Goal: Information Seeking & Learning: Learn about a topic

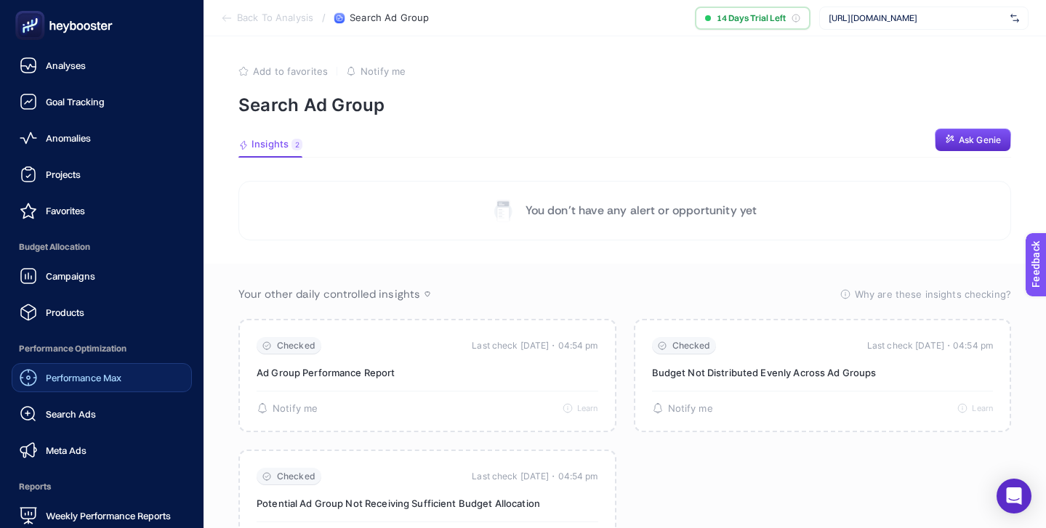
click at [88, 381] on span "Performance Max" at bounding box center [84, 378] width 76 height 12
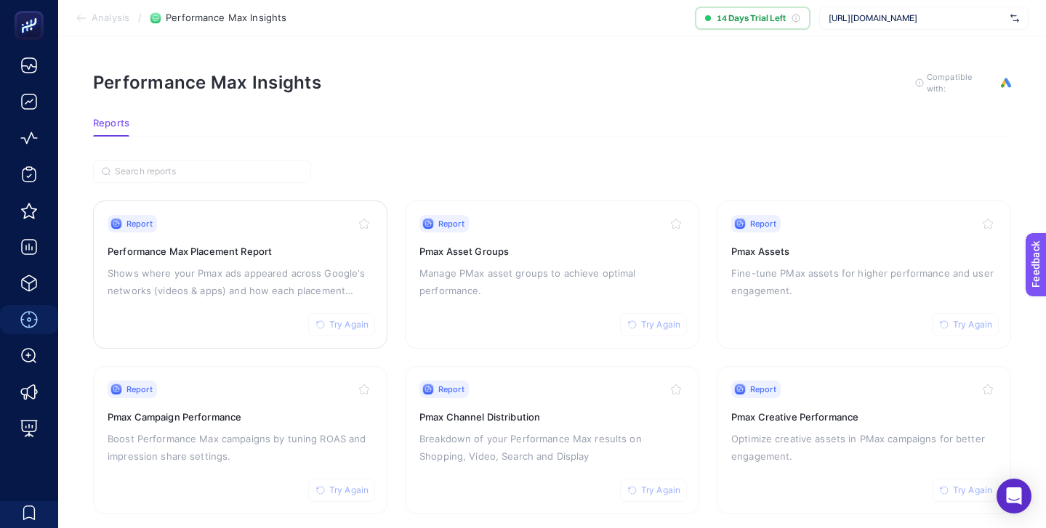
click at [227, 276] on p "Shows where your Pmax ads appeared across Google's networks (videos & apps) and…" at bounding box center [240, 281] width 265 height 35
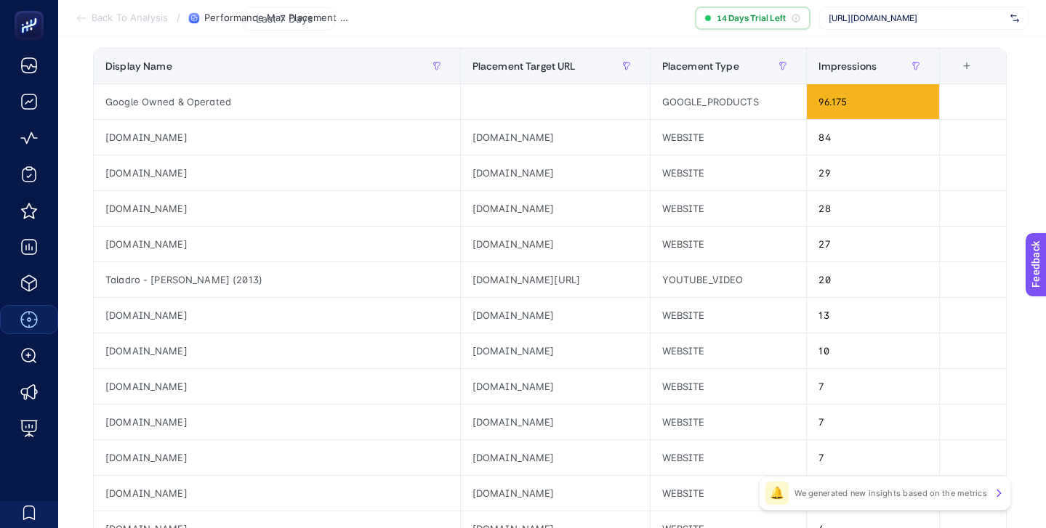
scroll to position [99, 0]
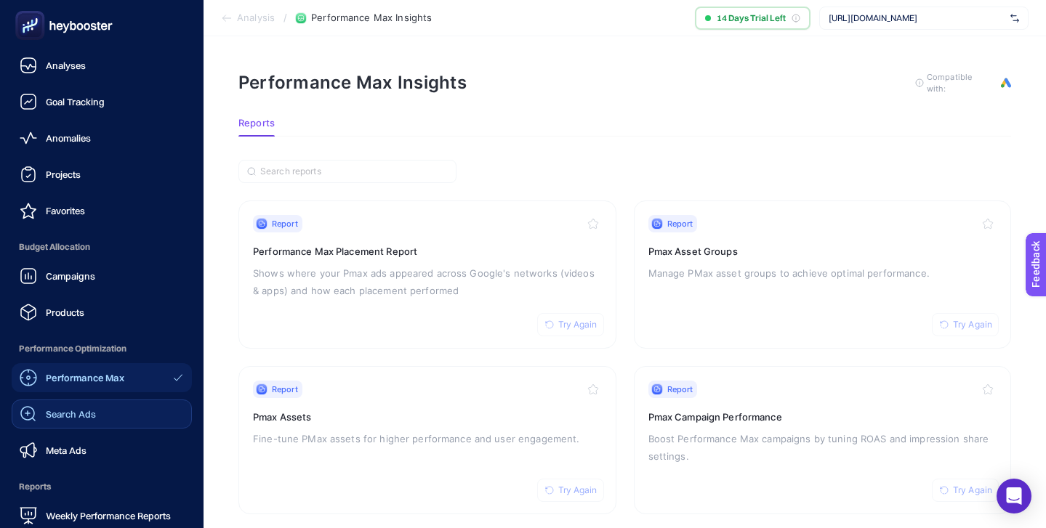
click at [87, 414] on span "Search Ads" at bounding box center [71, 414] width 50 height 12
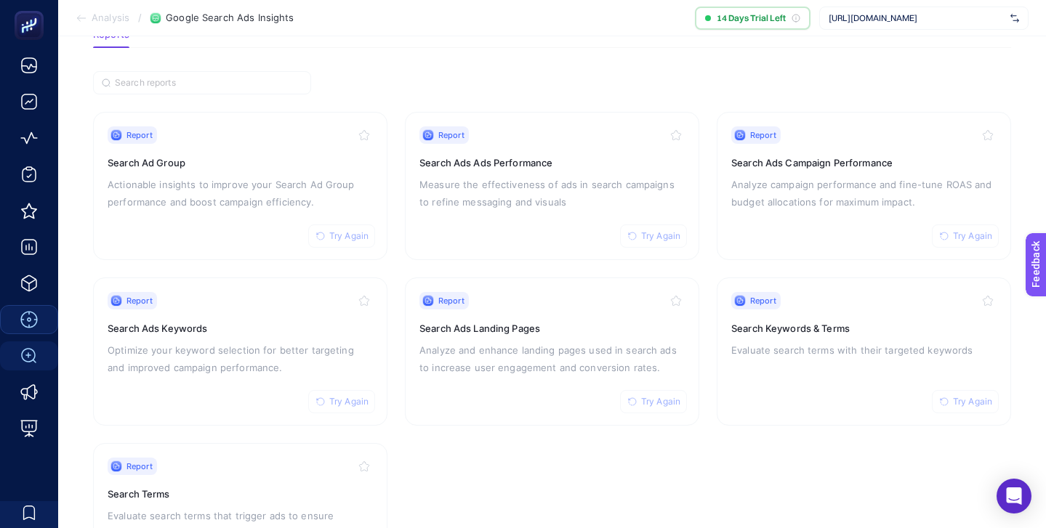
scroll to position [92, 0]
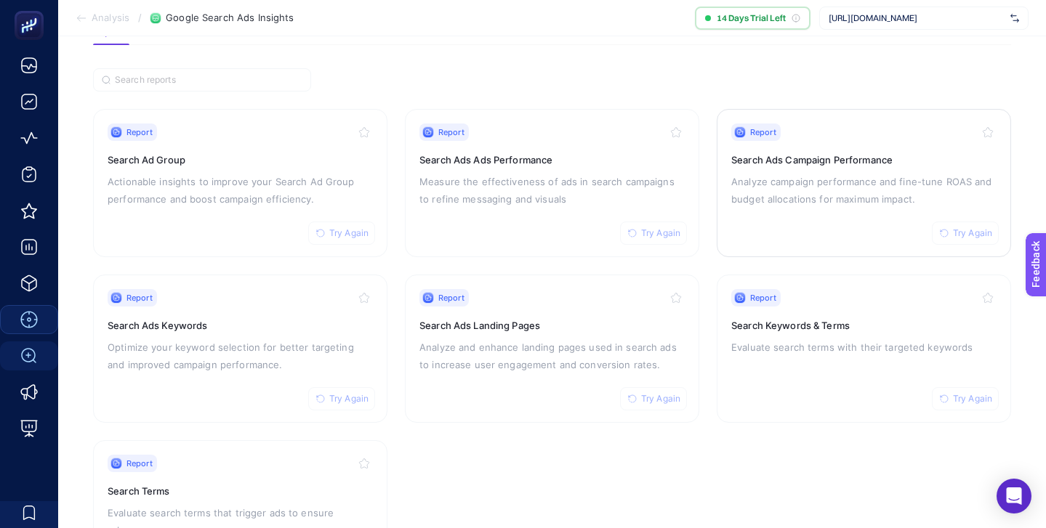
click at [817, 193] on p "Analyze campaign performance and fine-tune ROAS and budget allocations for maxi…" at bounding box center [863, 190] width 265 height 35
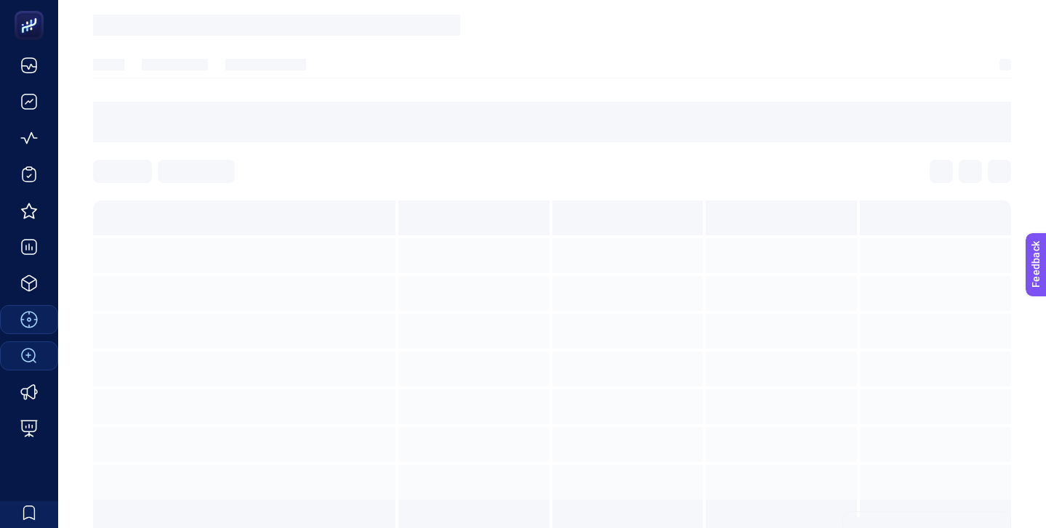
scroll to position [6, 0]
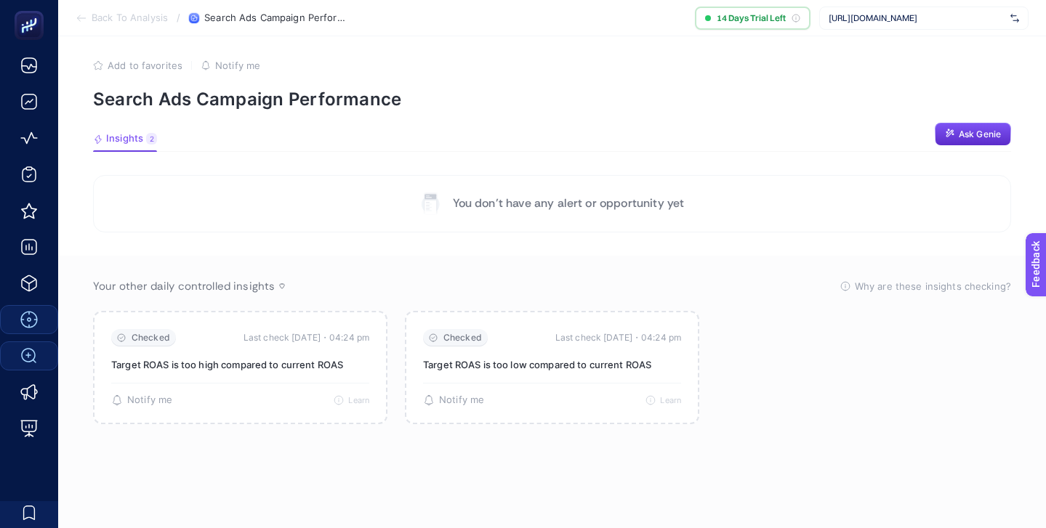
scroll to position [92, 0]
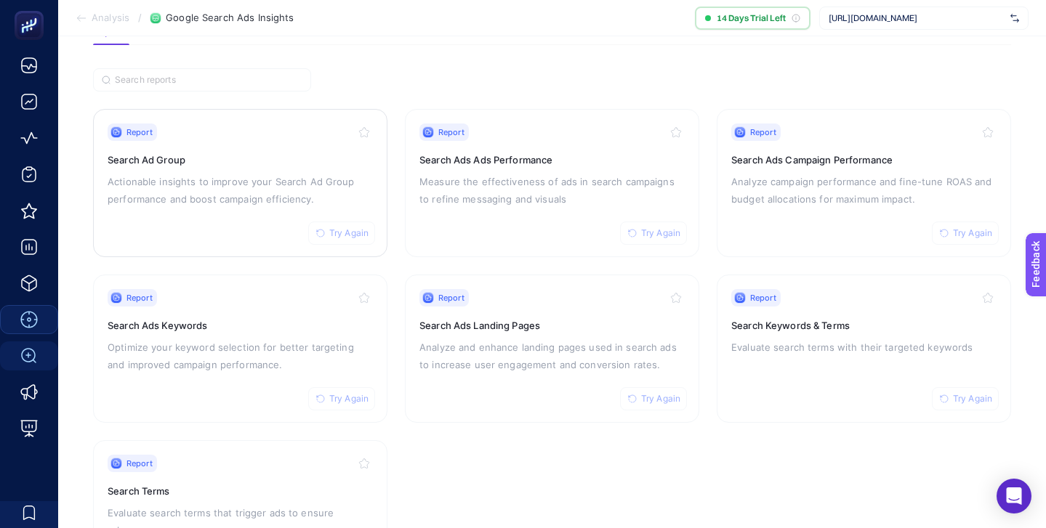
click at [251, 187] on p "Actionable insights to improve your Search Ad Group performance and boost campa…" at bounding box center [240, 190] width 265 height 35
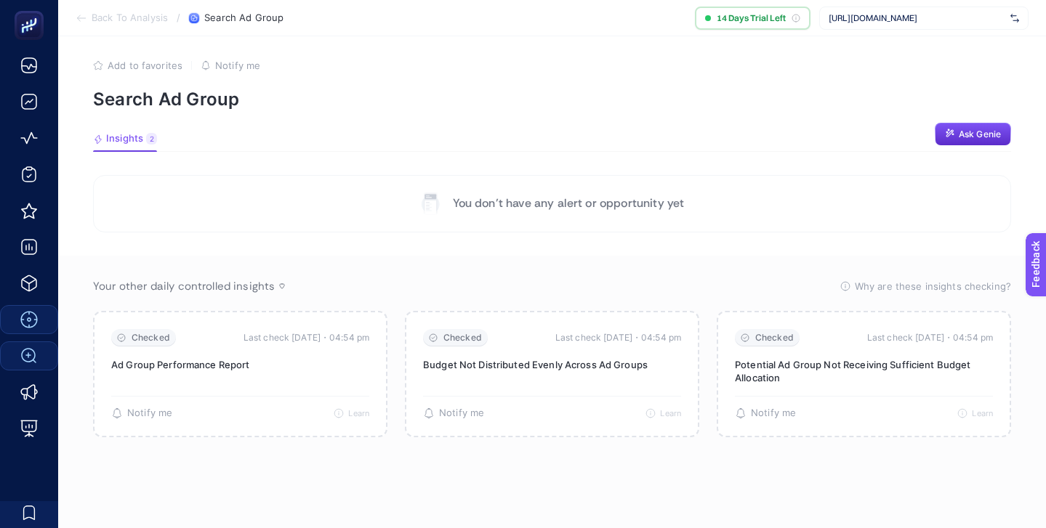
scroll to position [6, 0]
click at [566, 205] on p "You don’t have any alert or opportunity yet" at bounding box center [569, 203] width 232 height 17
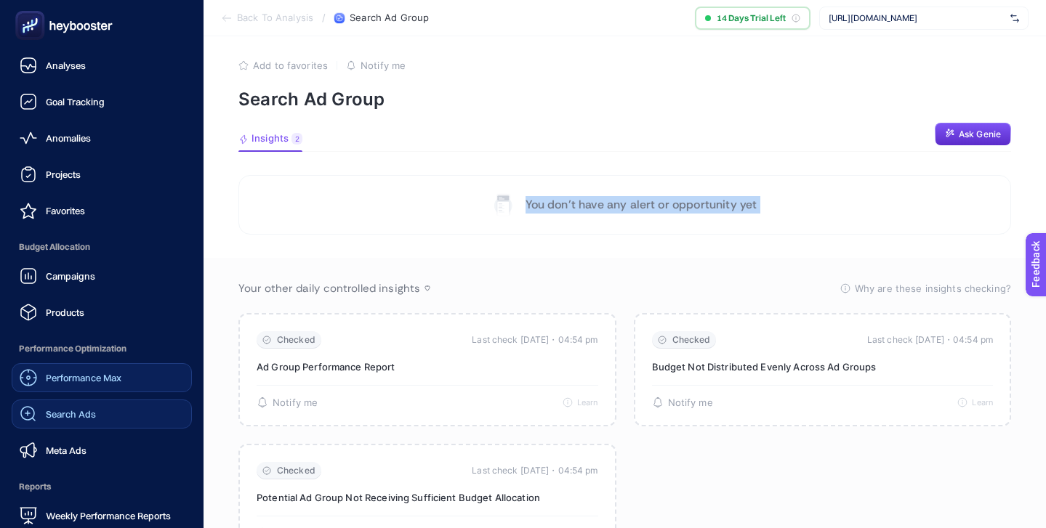
scroll to position [142, 0]
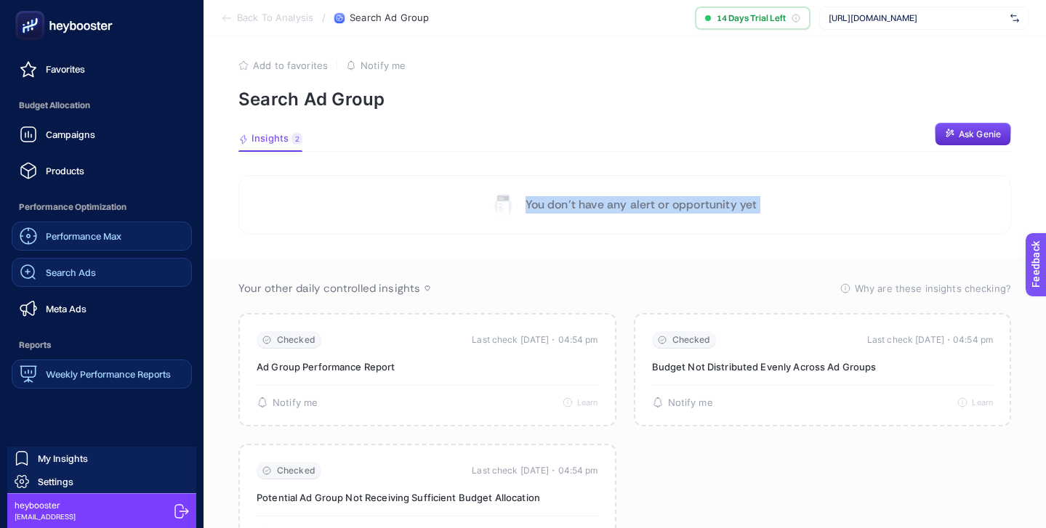
click at [124, 369] on span "Weekly Performance Reports" at bounding box center [108, 374] width 125 height 12
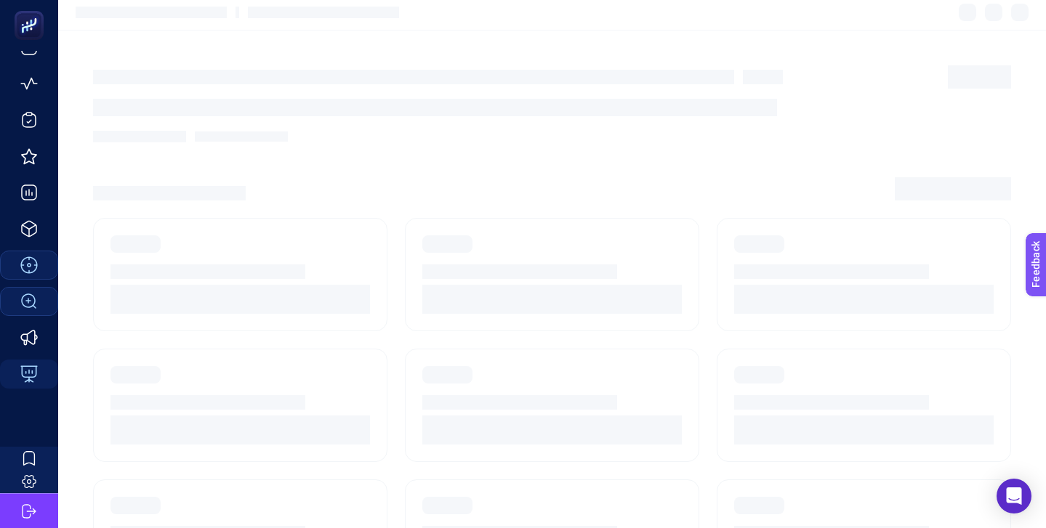
scroll to position [54, 0]
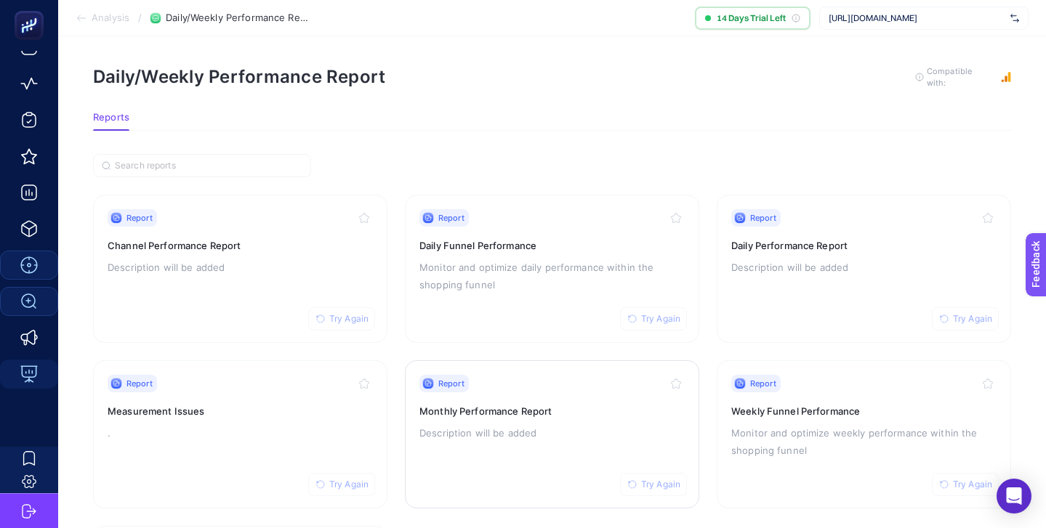
click at [512, 405] on h3 "Monthly Performance Report" at bounding box center [551, 411] width 265 height 15
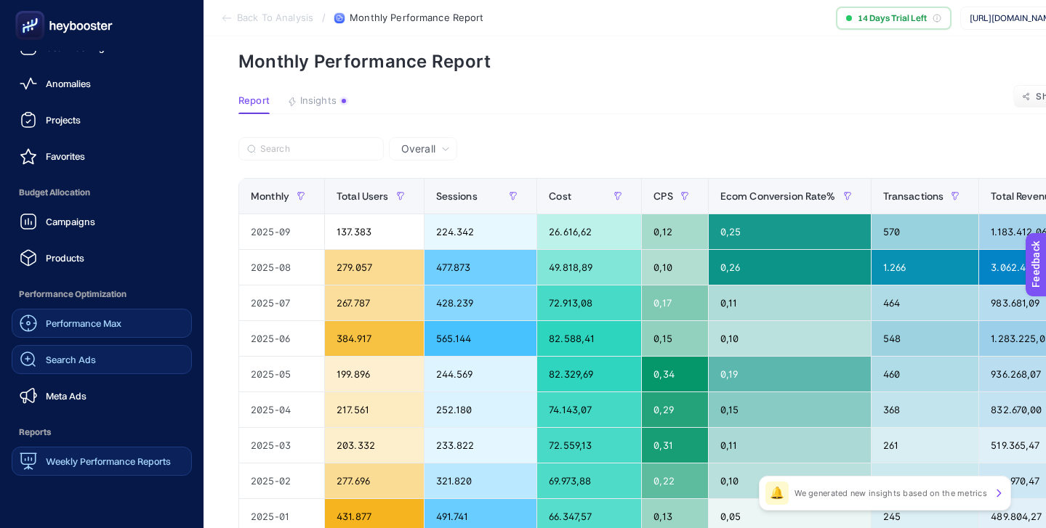
scroll to position [142, 0]
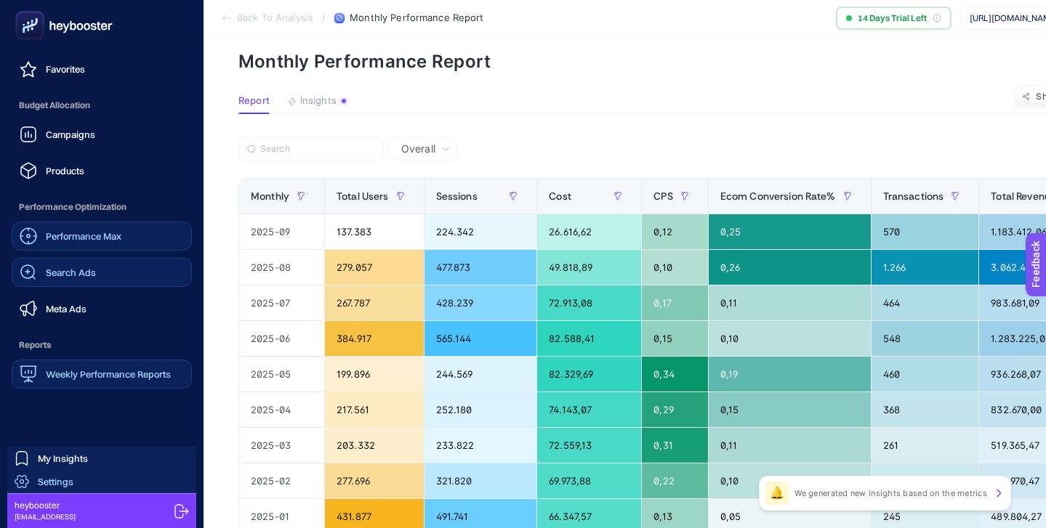
click at [88, 488] on link "Settings" at bounding box center [101, 481] width 189 height 23
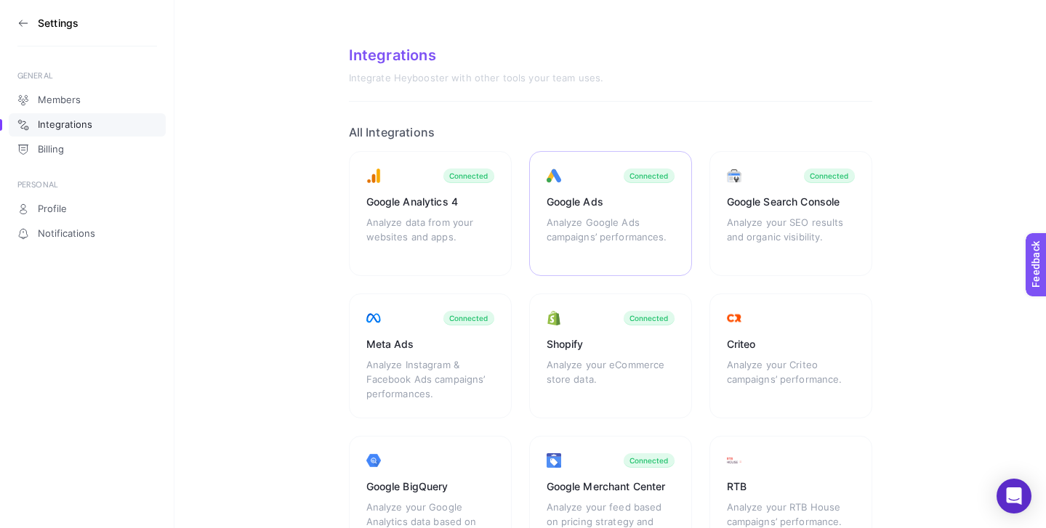
click at [591, 179] on div "Google Ads Analyze Google Ads campaigns’ performances. Connected" at bounding box center [610, 213] width 163 height 125
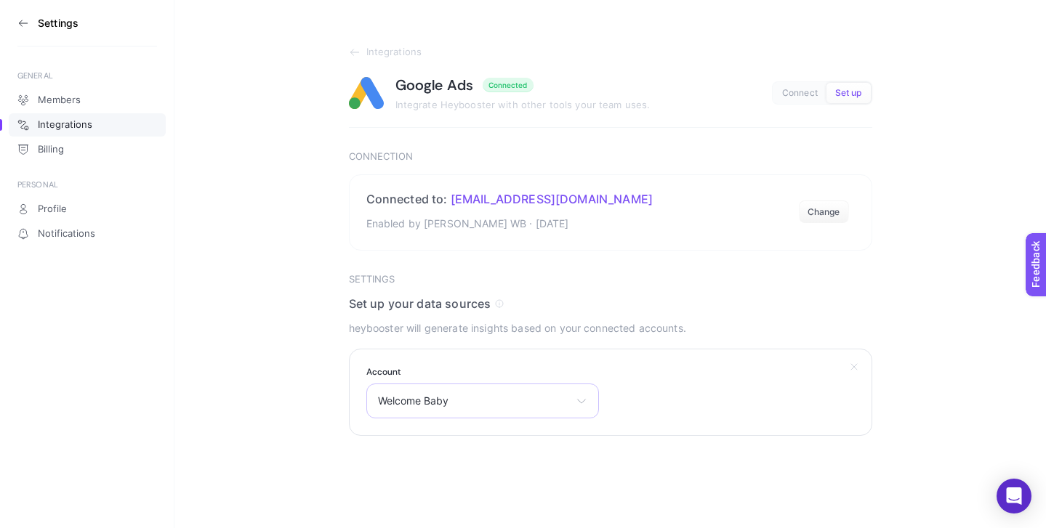
click at [586, 403] on icon at bounding box center [581, 401] width 12 height 12
click at [442, 465] on span "Welcome Baby" at bounding box center [414, 465] width 70 height 12
click at [578, 400] on icon at bounding box center [581, 402] width 8 height 4
click at [698, 292] on section "Settings Set up your data sources heybooster will generate insights based on yo…" at bounding box center [610, 355] width 523 height 163
click at [20, 19] on icon at bounding box center [23, 23] width 12 height 12
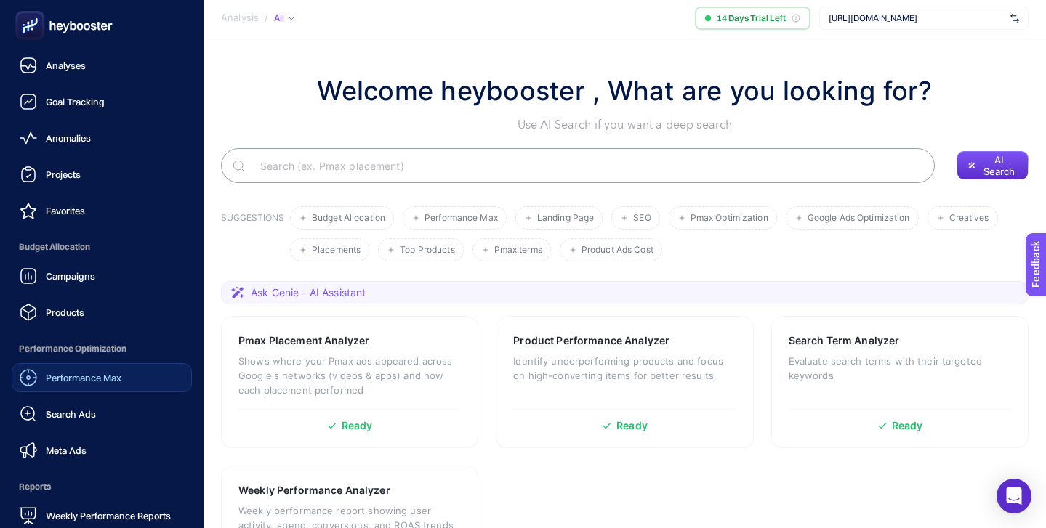
scroll to position [142, 0]
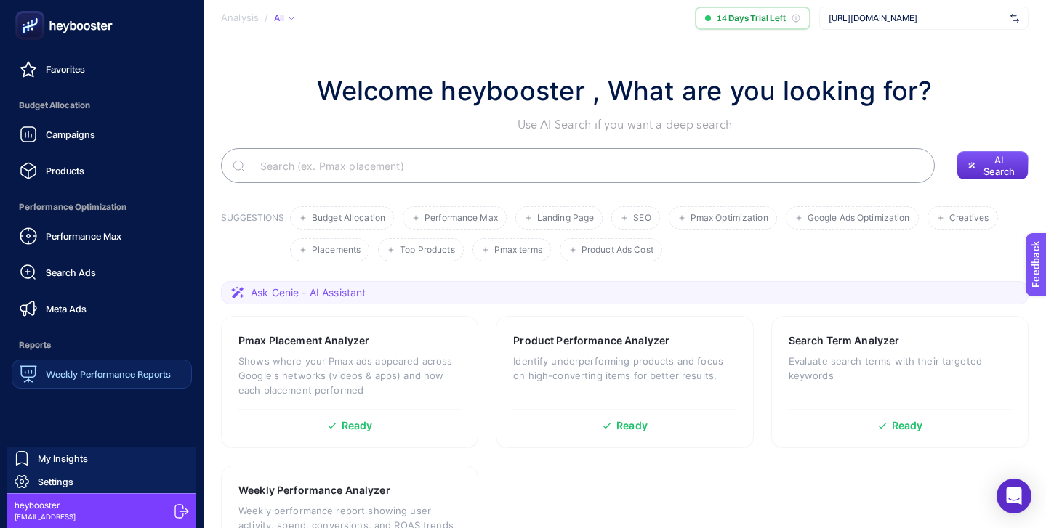
click at [95, 368] on div "Weekly Performance Reports" at bounding box center [95, 373] width 151 height 17
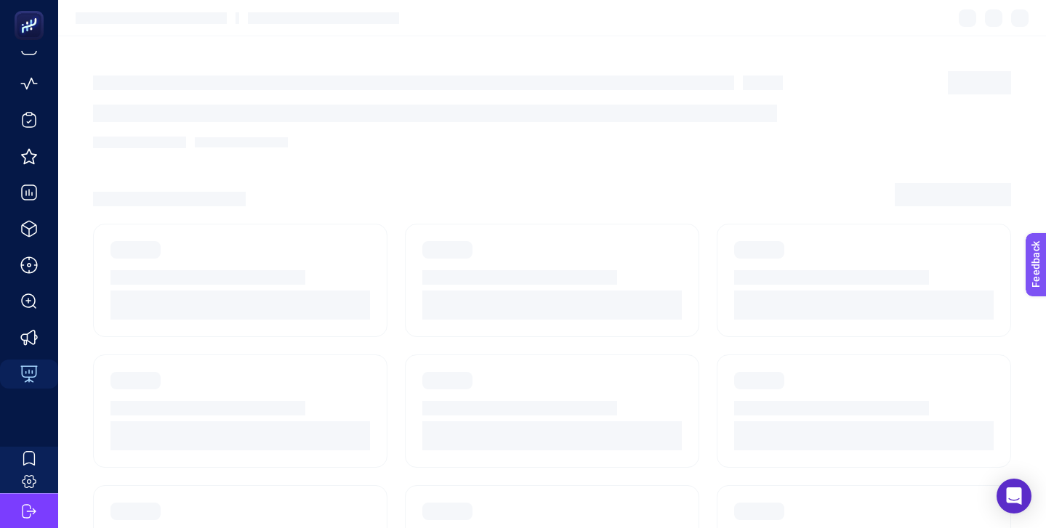
scroll to position [54, 0]
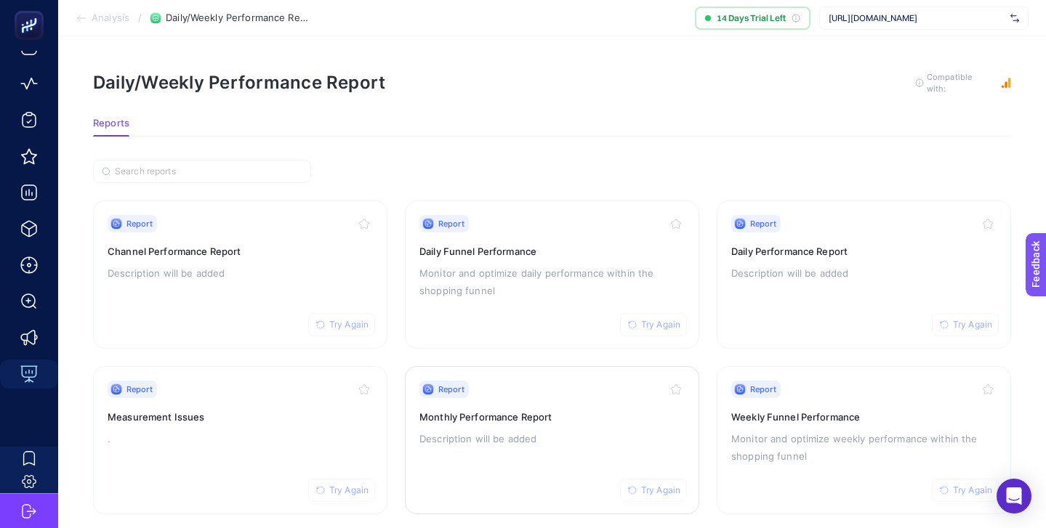
click at [566, 390] on div "Report Try Again" at bounding box center [551, 389] width 265 height 17
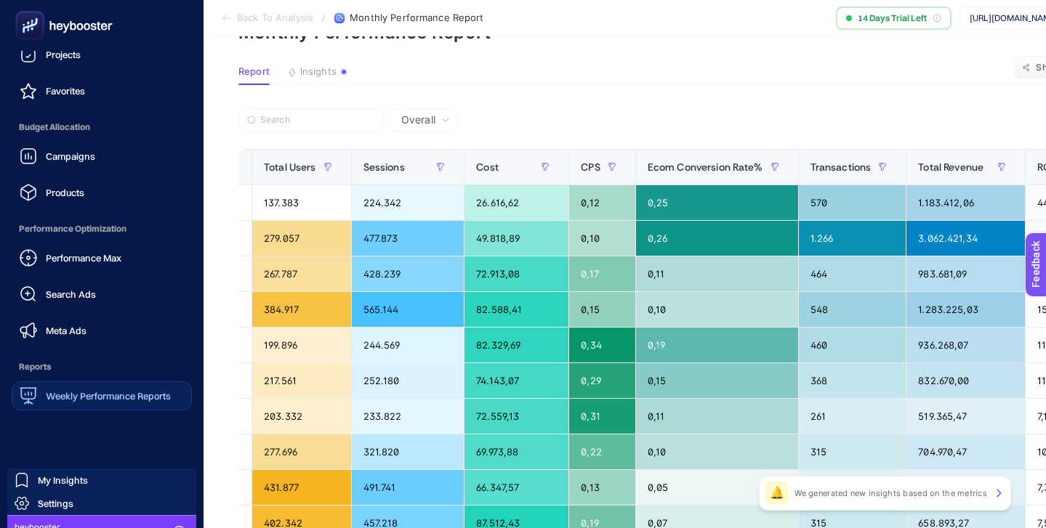
scroll to position [142, 0]
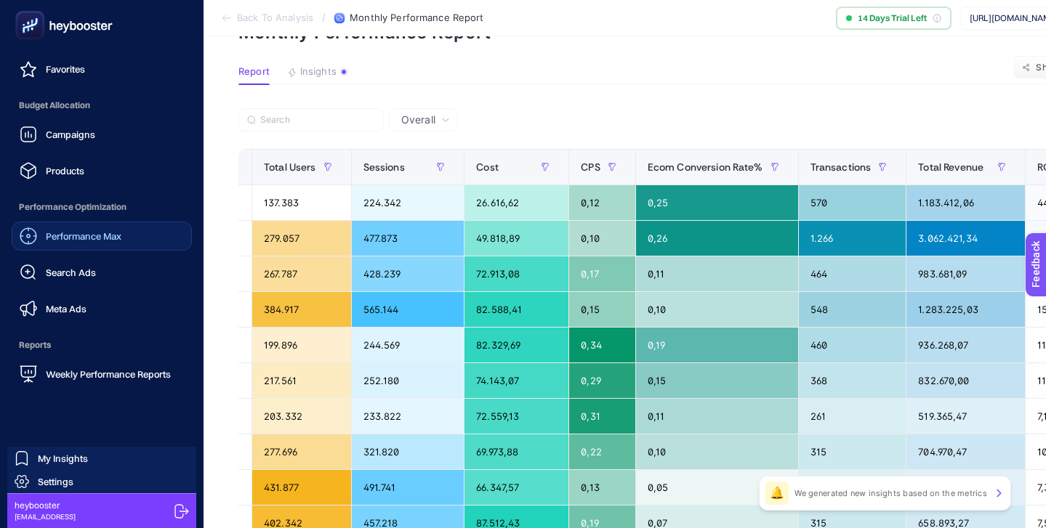
click at [97, 232] on span "Performance Max" at bounding box center [84, 236] width 76 height 12
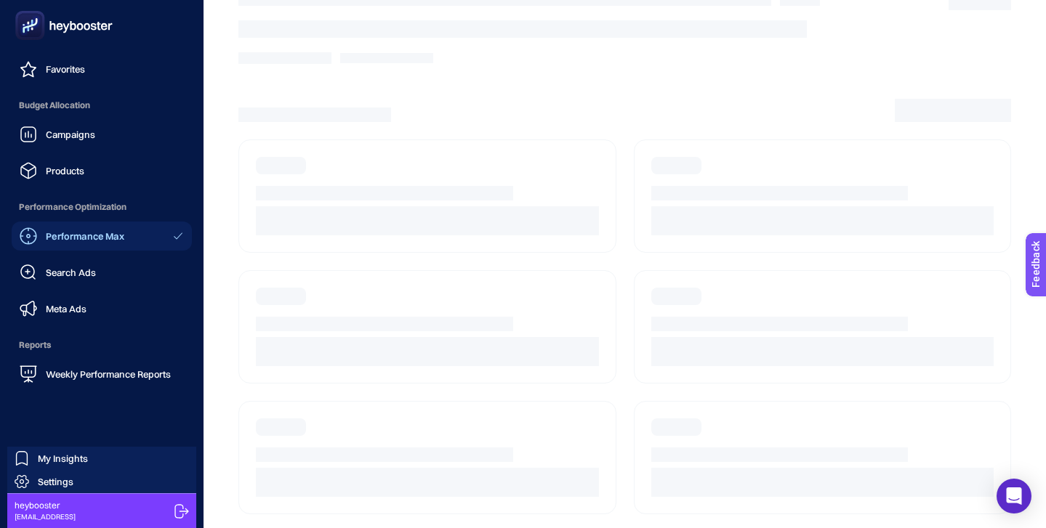
scroll to position [54, 0]
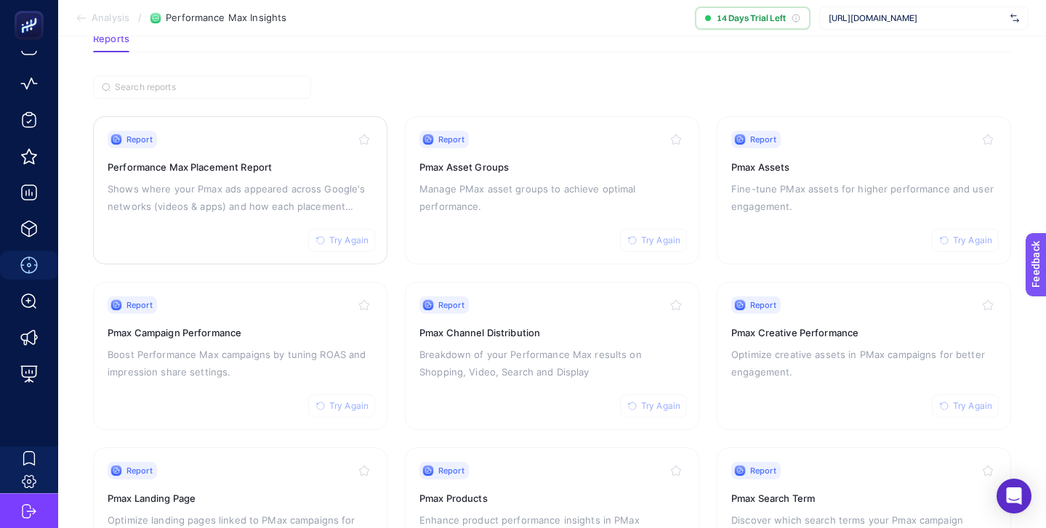
click at [272, 198] on p "Shows where your Pmax ads appeared across Google's networks (videos & apps) and…" at bounding box center [240, 197] width 265 height 35
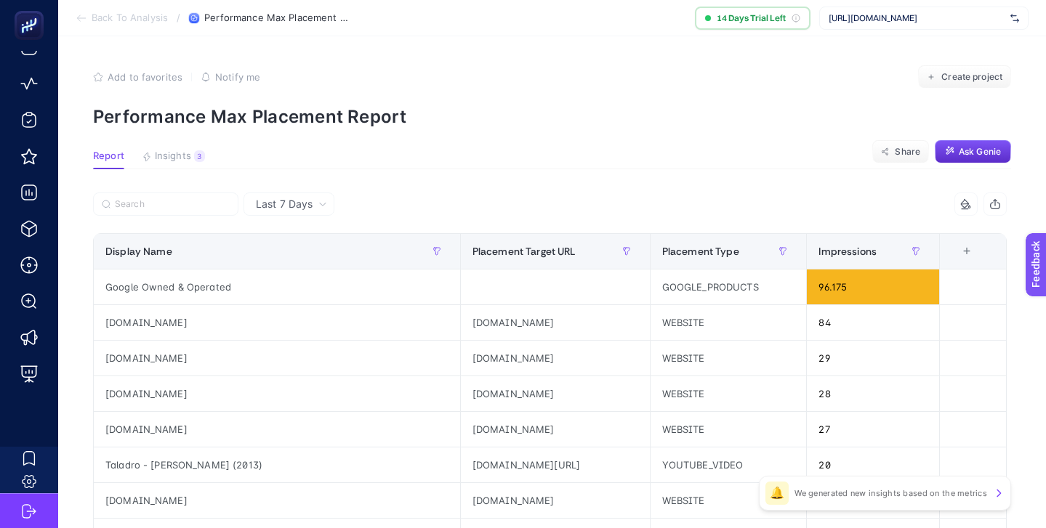
scroll to position [84, 0]
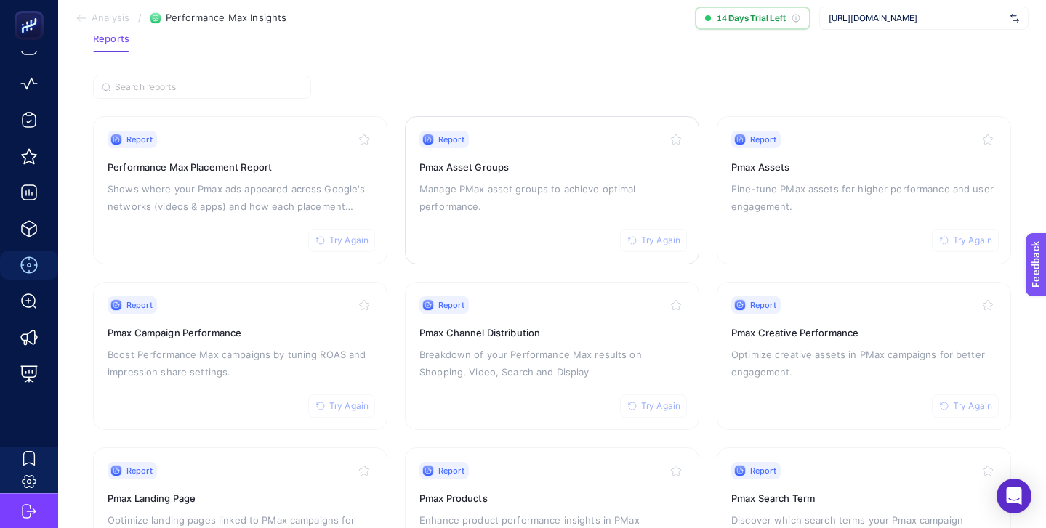
click at [599, 203] on p "Manage PMax asset groups to achieve optimal performance." at bounding box center [551, 197] width 265 height 35
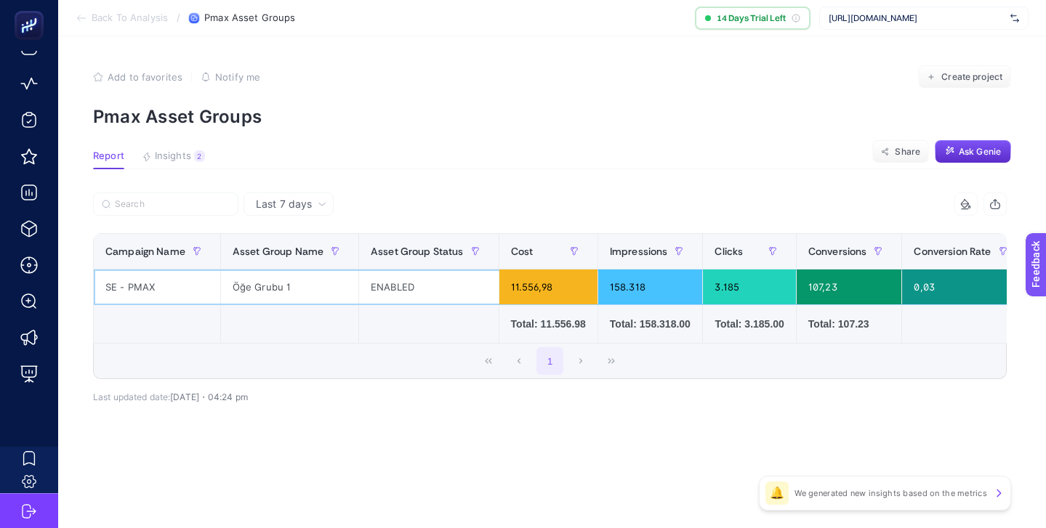
click at [522, 284] on div "11.556,98" at bounding box center [548, 287] width 98 height 35
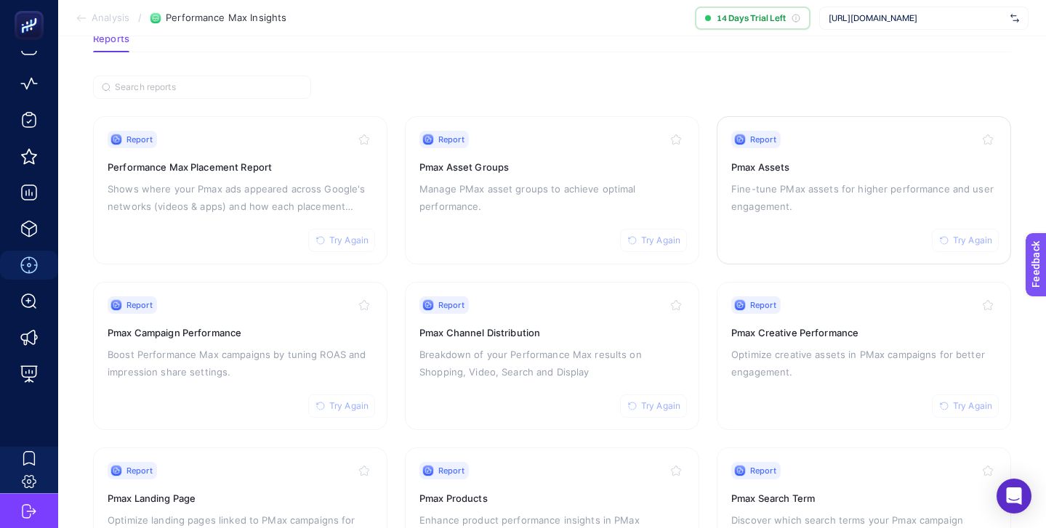
click at [828, 203] on p "Fine-tune PMax assets for higher performance and user engagement." at bounding box center [863, 197] width 265 height 35
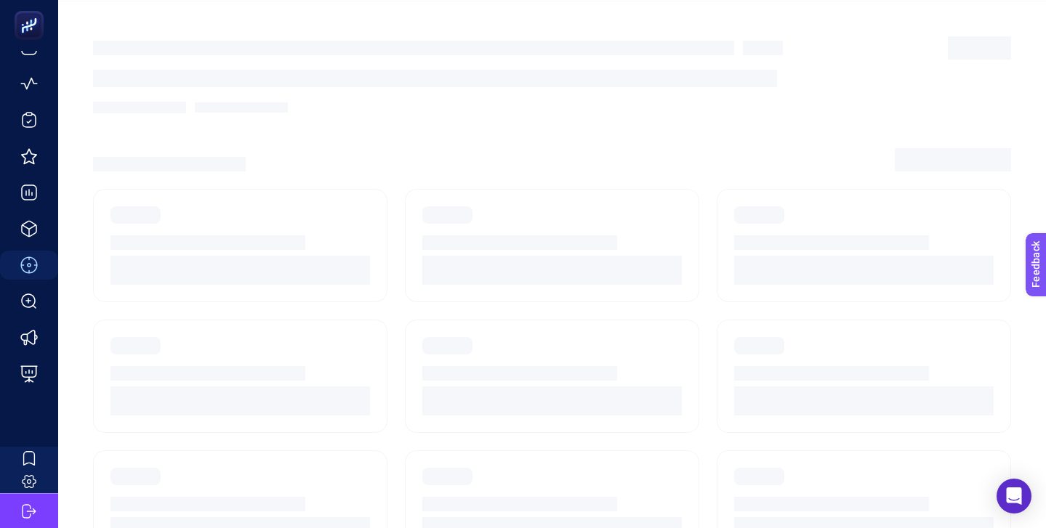
scroll to position [84, 0]
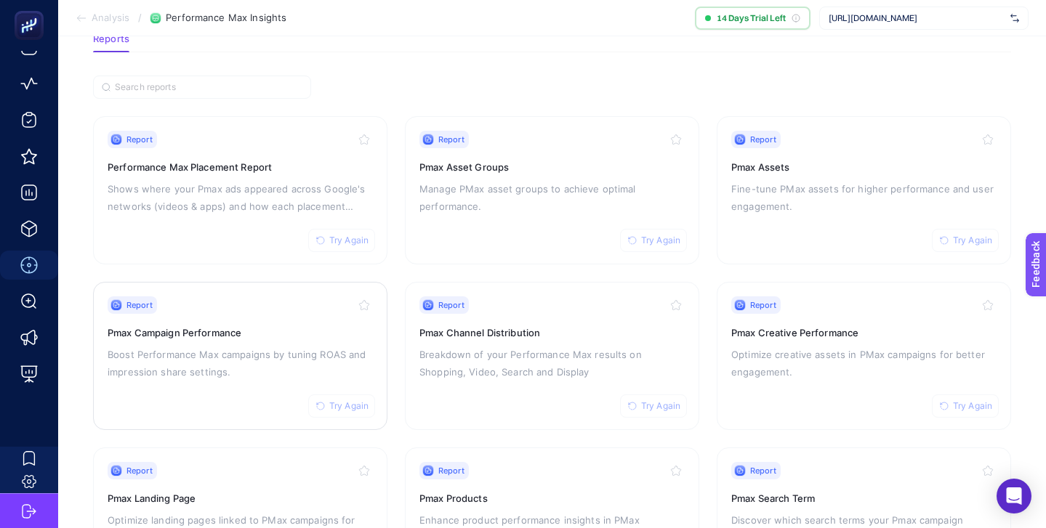
click at [244, 304] on div "Report Try Again" at bounding box center [240, 304] width 265 height 17
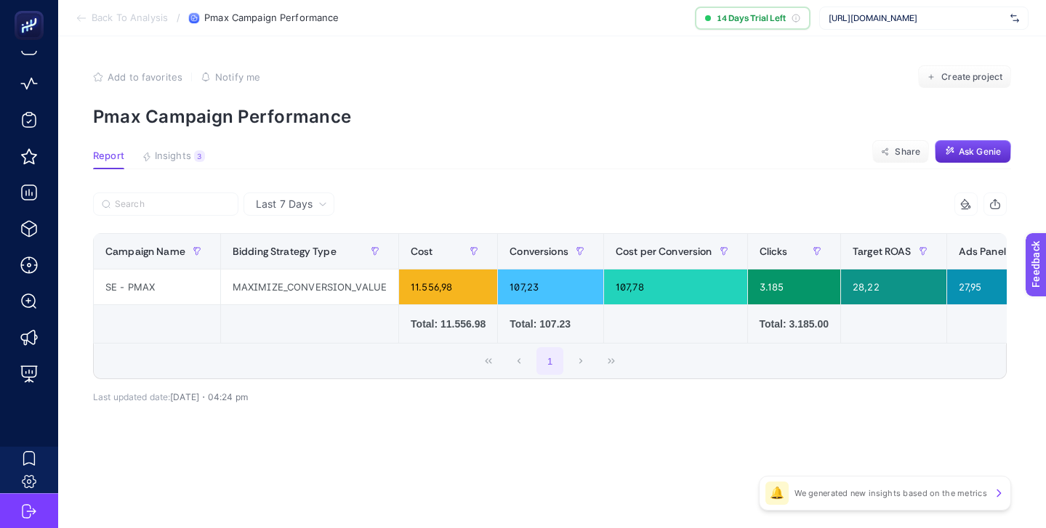
scroll to position [84, 0]
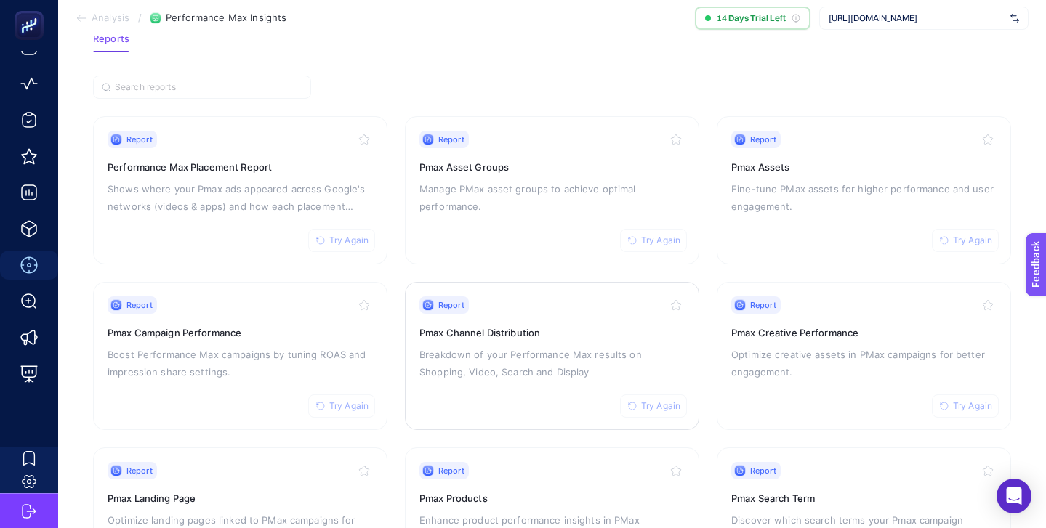
click at [551, 316] on div "Report Try Again Pmax Channel Distribution Breakdown of your Performance Max re…" at bounding box center [551, 355] width 265 height 119
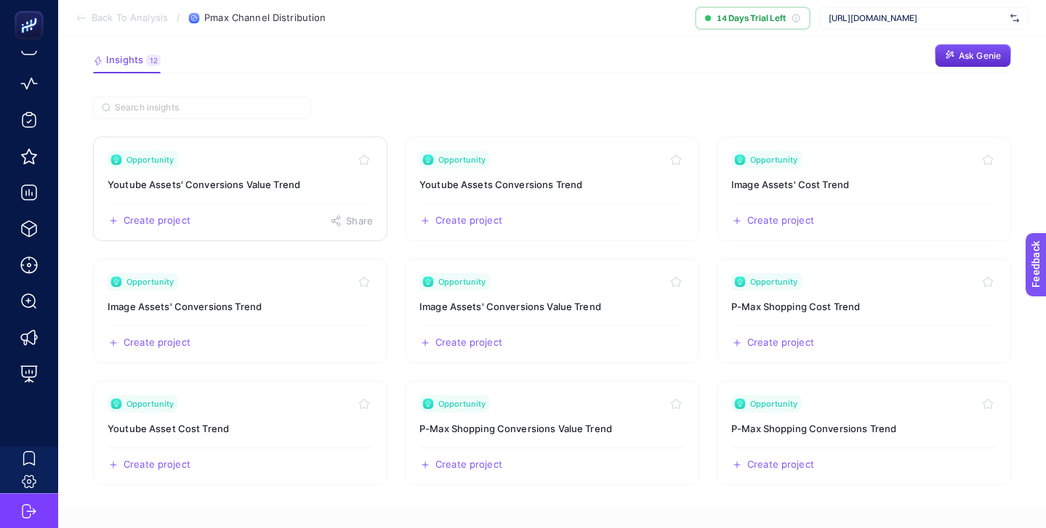
click at [273, 165] on div "Opportunity" at bounding box center [240, 159] width 265 height 17
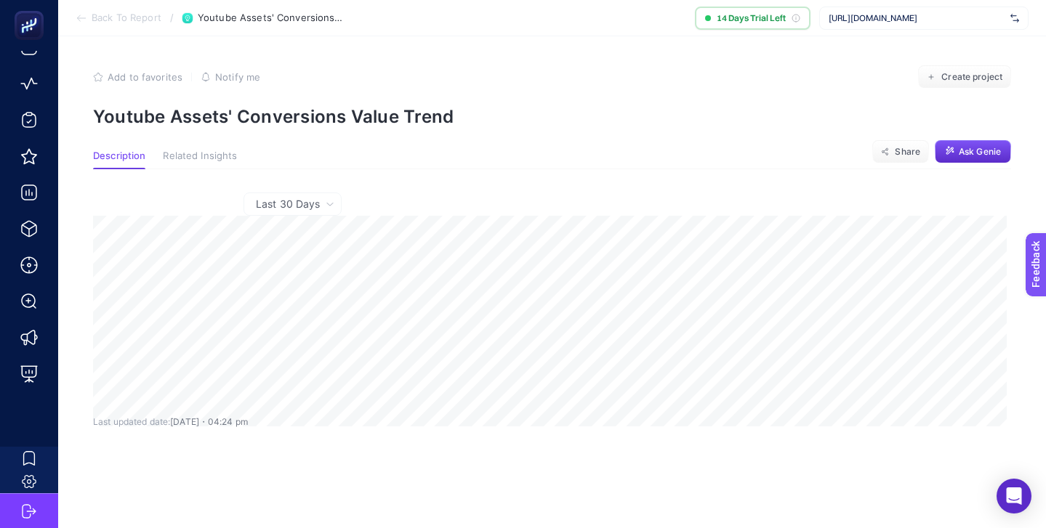
scroll to position [84, 0]
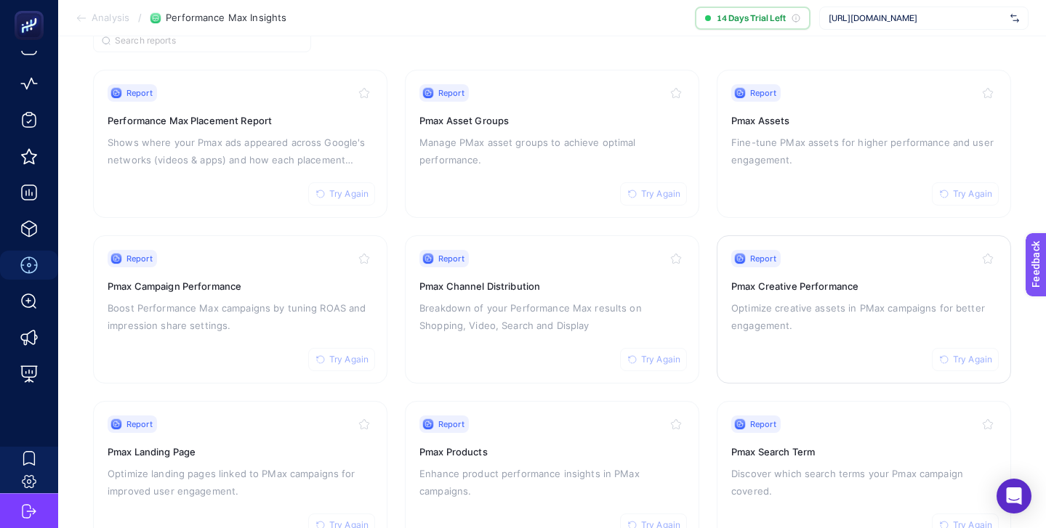
scroll to position [139, 0]
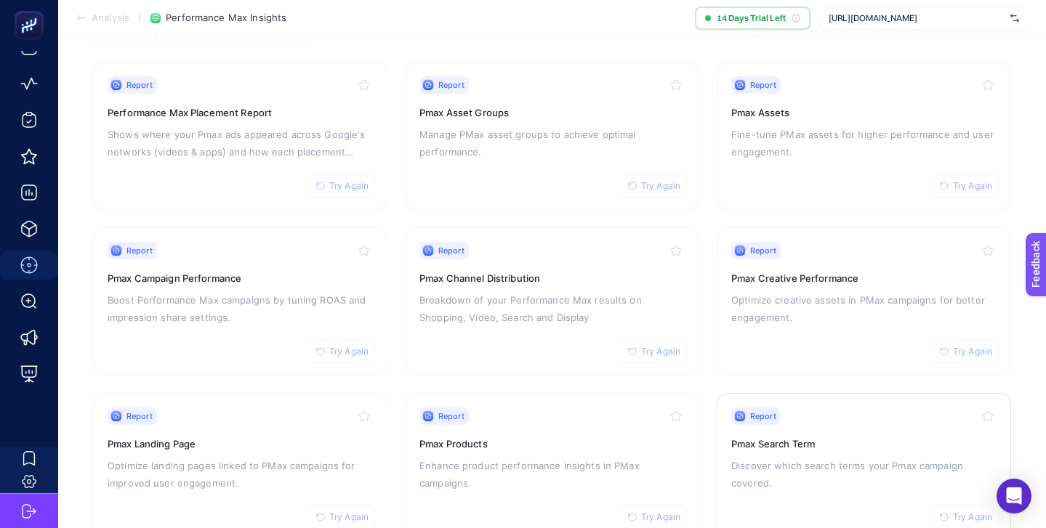
click at [825, 462] on p "Discover which search terms your Pmax campaign covered." at bounding box center [863, 474] width 265 height 35
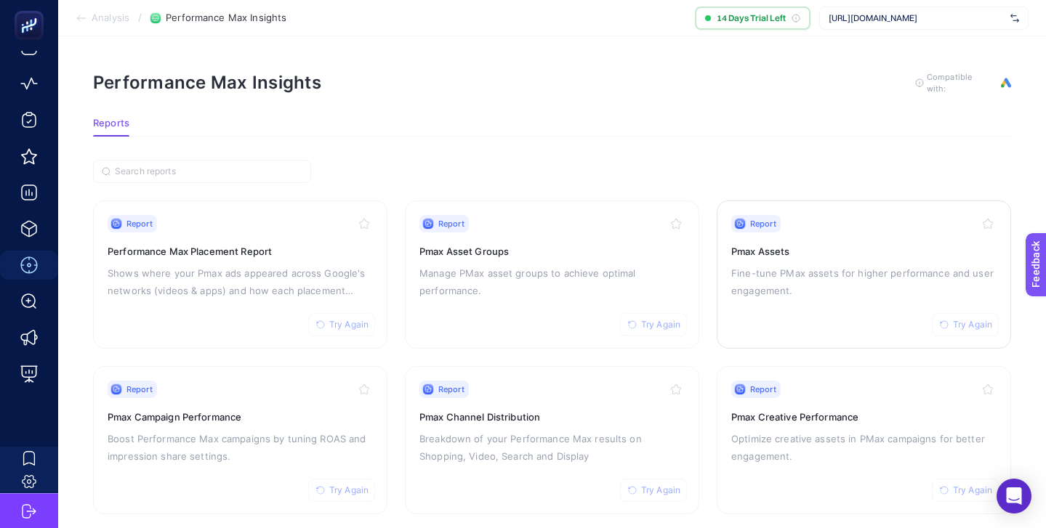
click at [806, 307] on div "Report Try Again Pmax Assets Fine-tune PMax assets for higher performance and u…" at bounding box center [863, 274] width 265 height 119
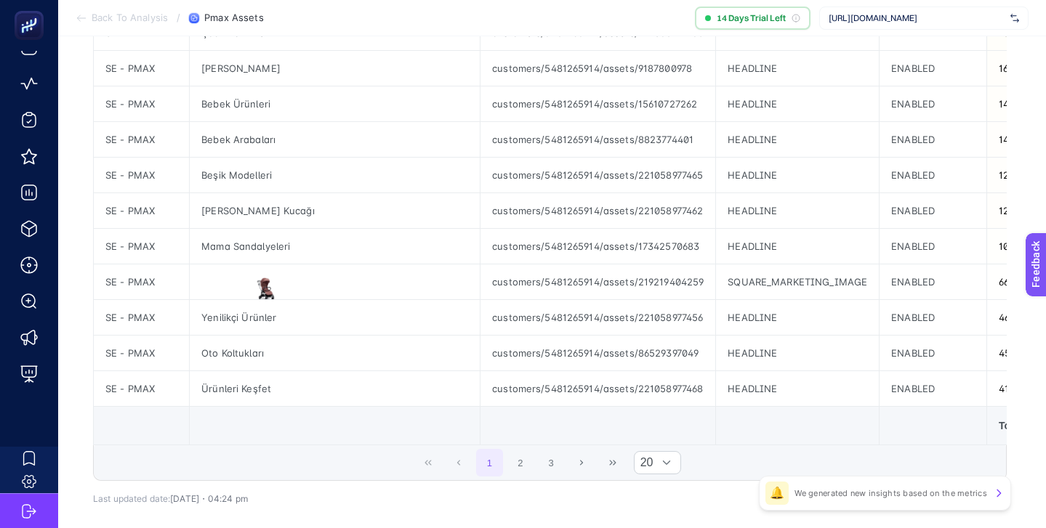
scroll to position [644, 0]
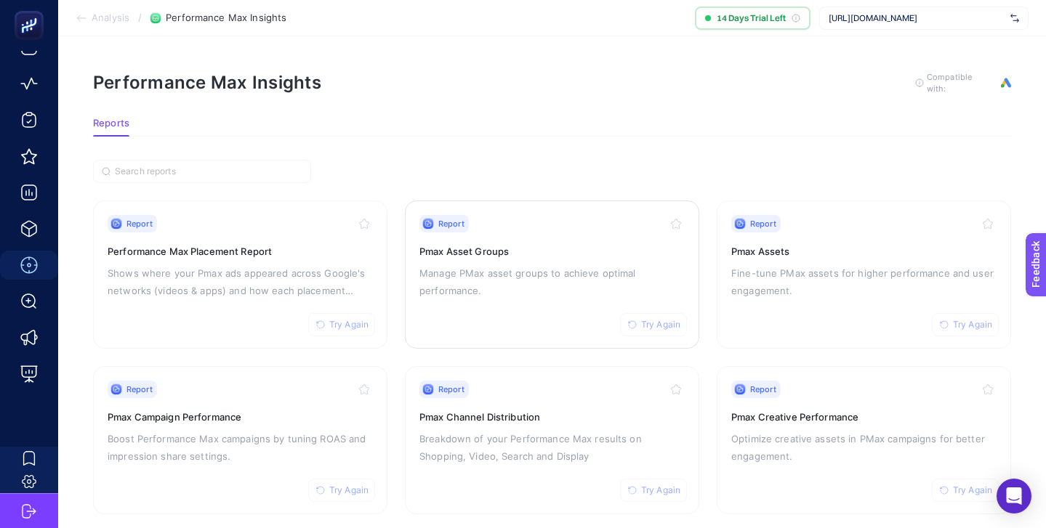
click at [565, 250] on h3 "Pmax Asset Groups" at bounding box center [551, 251] width 265 height 15
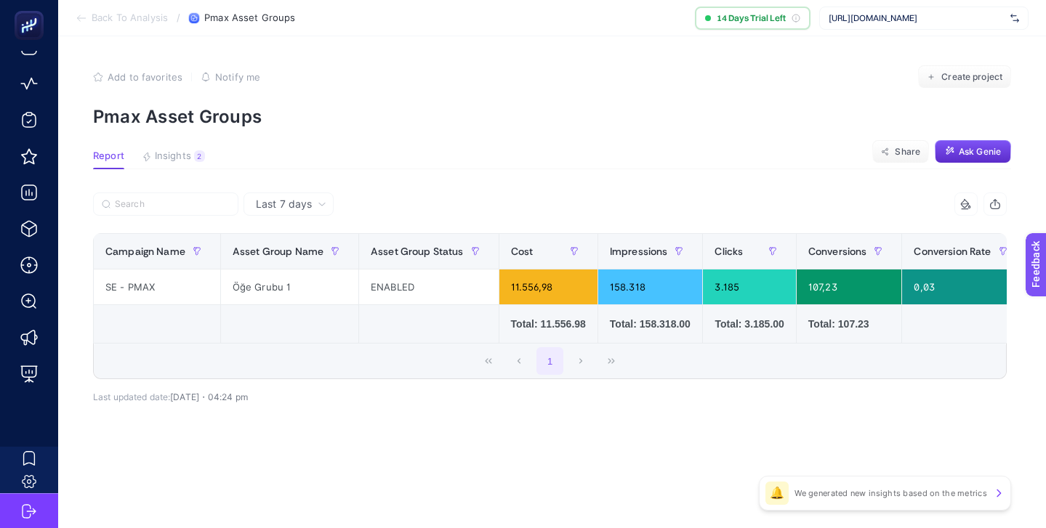
click at [320, 201] on icon at bounding box center [322, 204] width 9 height 9
click at [304, 257] on li "Last 30 days" at bounding box center [288, 261] width 81 height 26
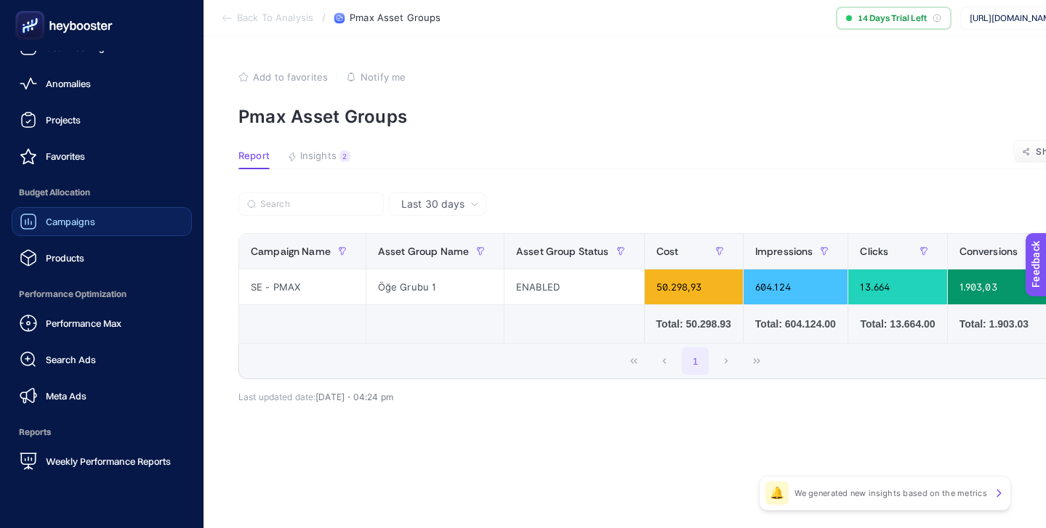
click at [91, 214] on div "Campaigns" at bounding box center [58, 221] width 76 height 17
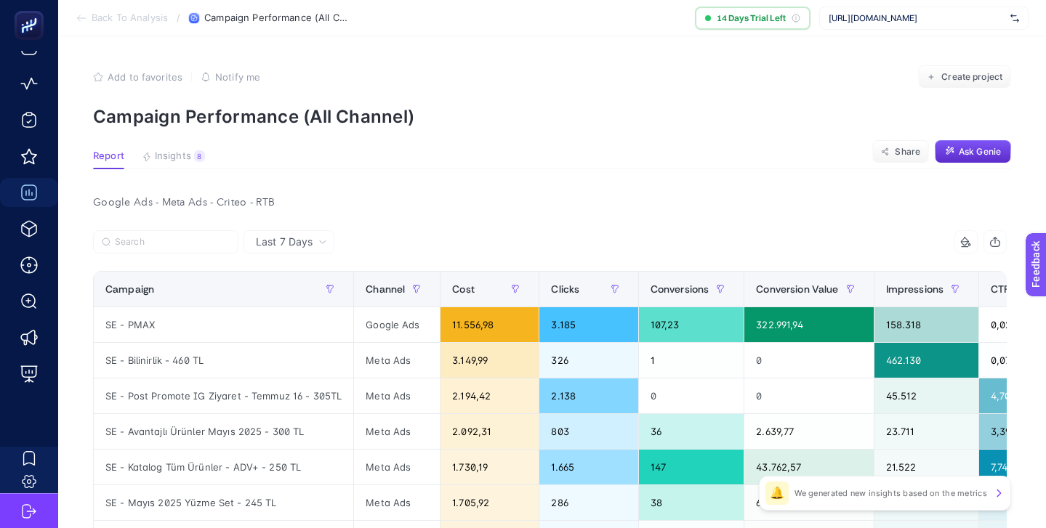
click at [307, 235] on span "Last 7 Days" at bounding box center [284, 242] width 57 height 15
click at [318, 246] on div "Last 7 Days" at bounding box center [291, 242] width 83 height 10
click at [310, 246] on span "Last 7 Days" at bounding box center [284, 242] width 57 height 15
click at [286, 296] on li "Last 30 Days" at bounding box center [289, 299] width 82 height 26
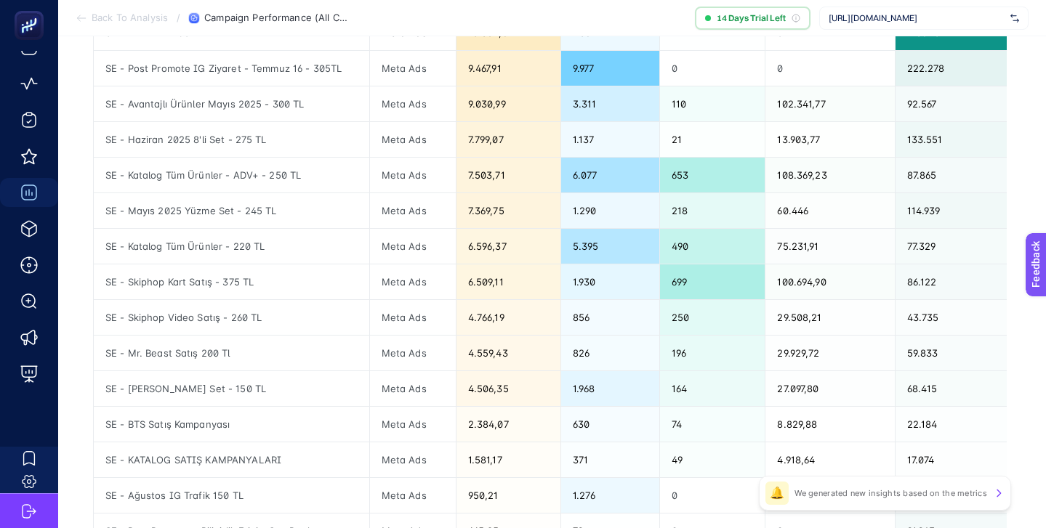
scroll to position [126, 0]
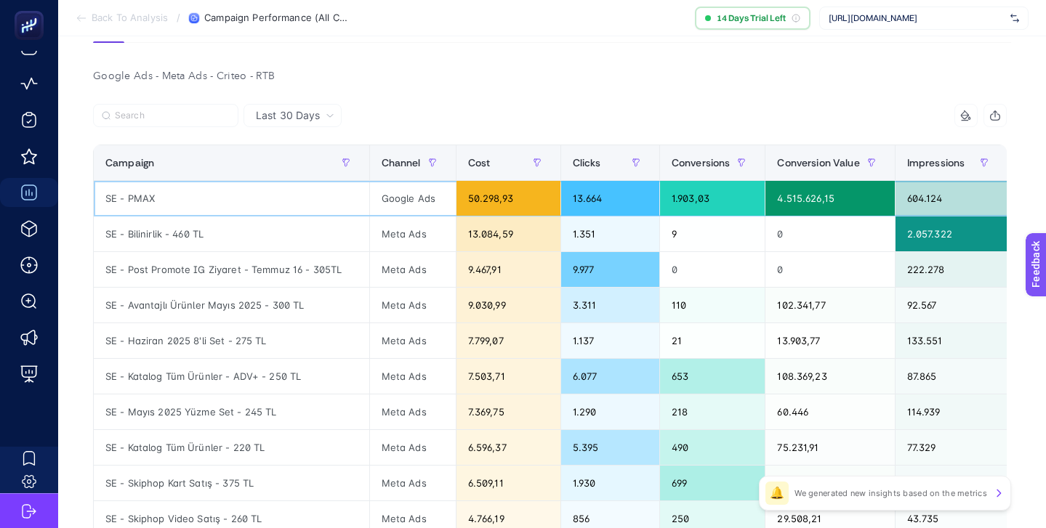
click at [110, 197] on div "SE - PMAX" at bounding box center [231, 198] width 275 height 35
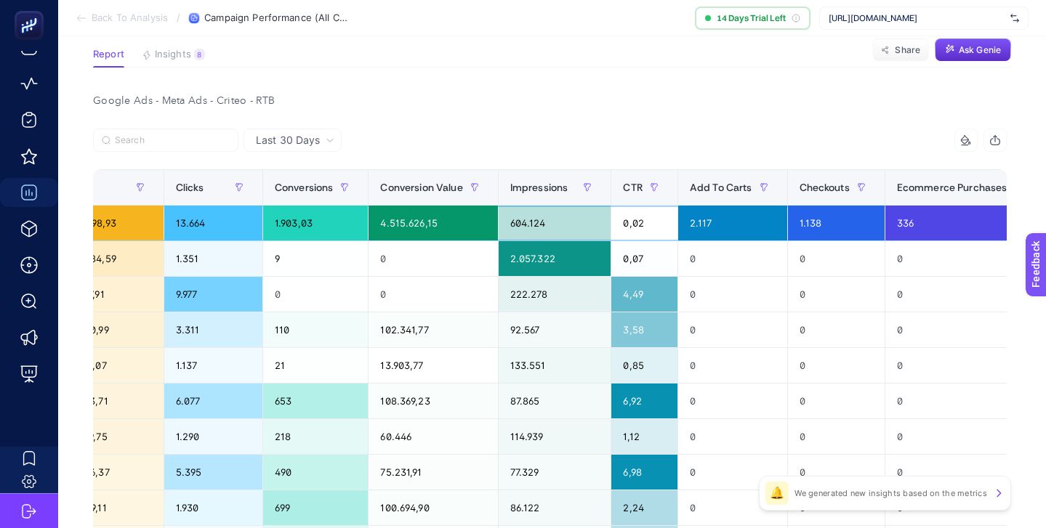
scroll to position [0, 0]
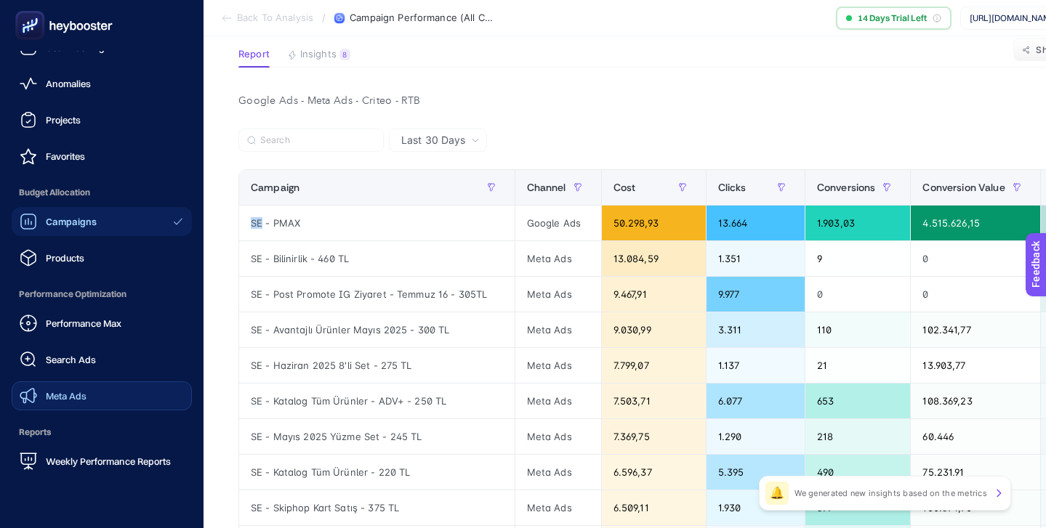
click at [84, 391] on span "Meta Ads" at bounding box center [66, 396] width 41 height 12
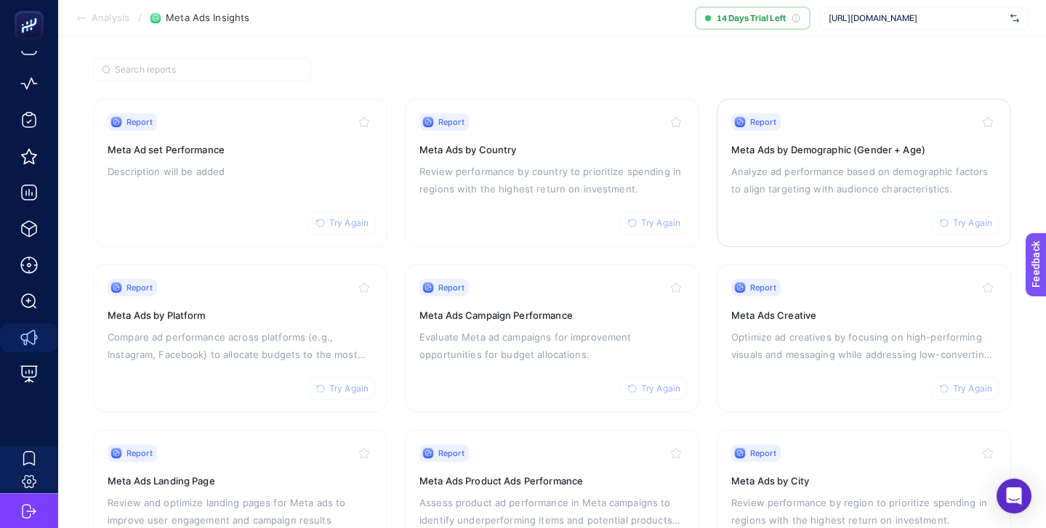
click at [828, 158] on div "Report Try Again Meta Ads by Demographic (Gender + Age) Analyze ad performance …" at bounding box center [863, 172] width 265 height 119
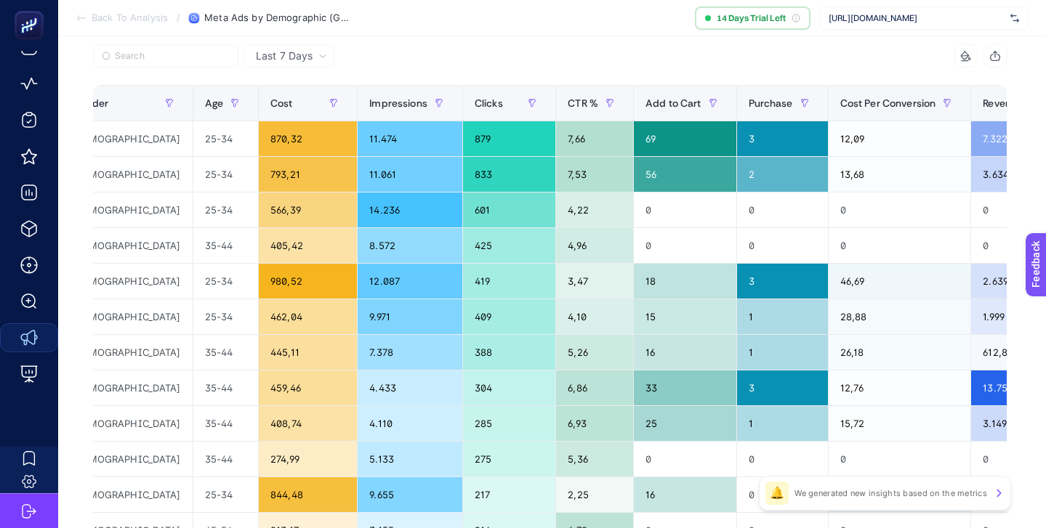
scroll to position [0, 211]
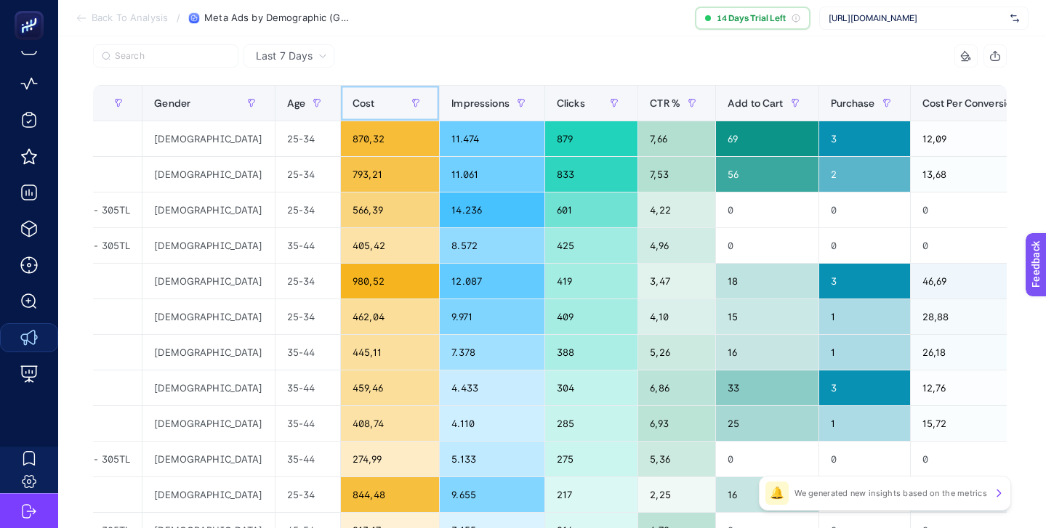
click at [341, 117] on th "Cost" at bounding box center [390, 104] width 99 height 36
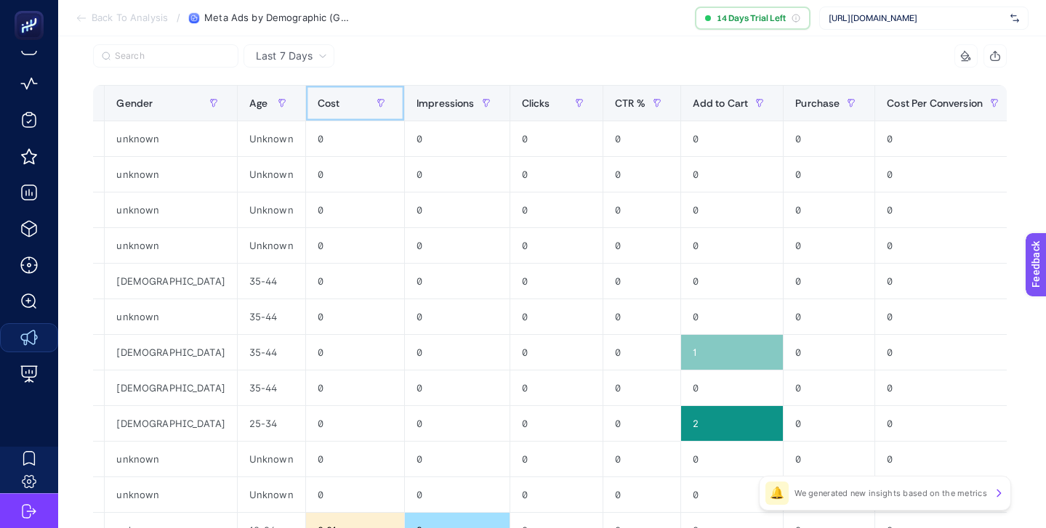
click at [318, 108] on div "Cost" at bounding box center [355, 103] width 75 height 23
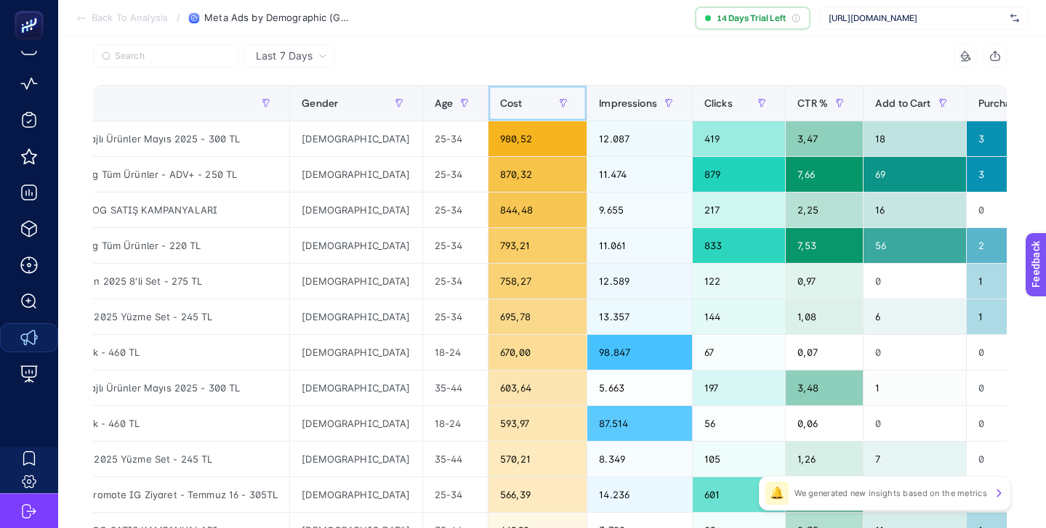
scroll to position [0, 38]
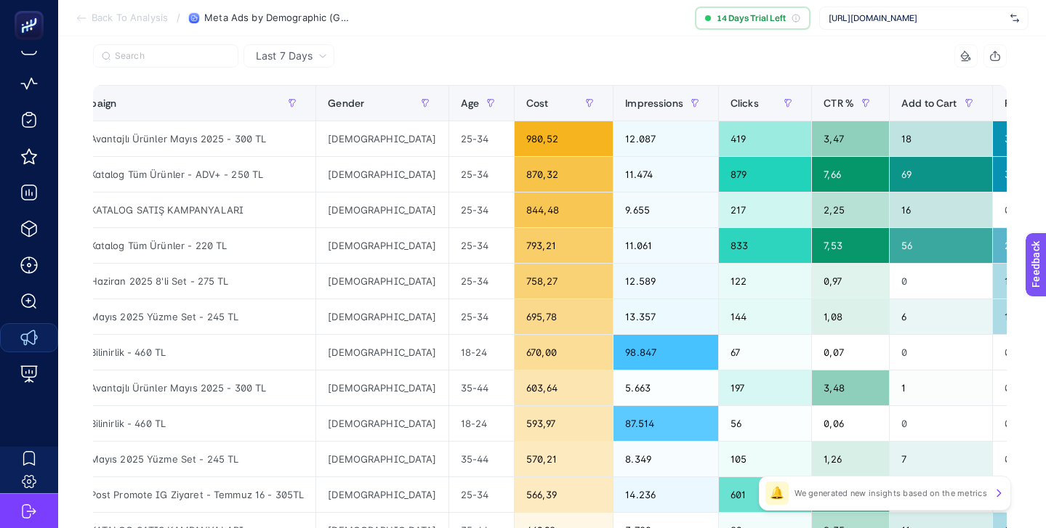
click at [320, 57] on icon at bounding box center [322, 56] width 9 height 9
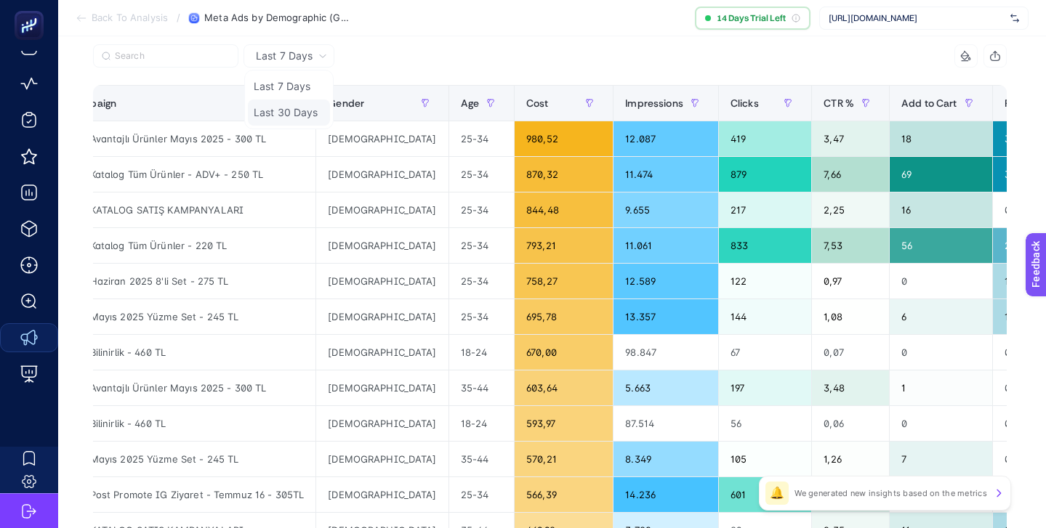
click at [289, 108] on li "Last 30 Days" at bounding box center [289, 113] width 82 height 26
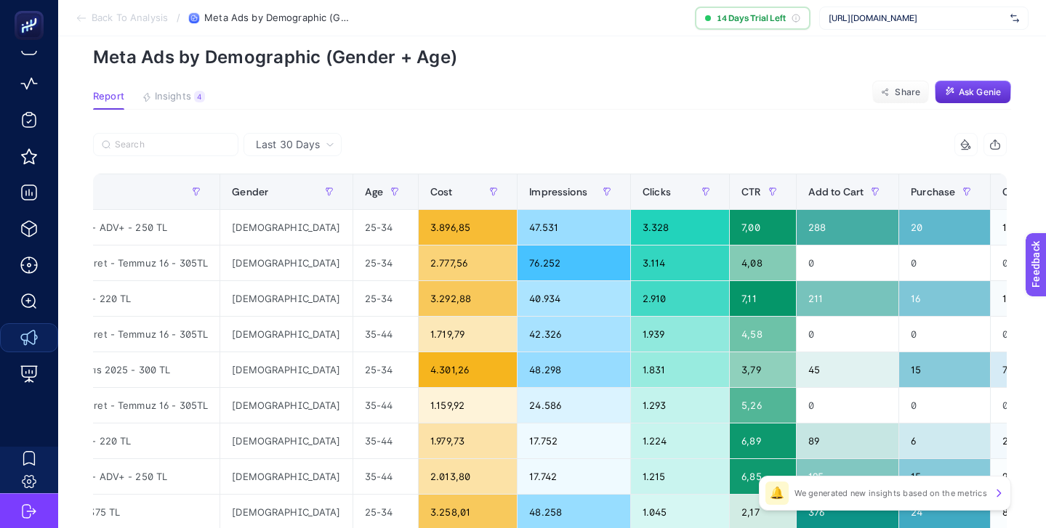
scroll to position [0, 0]
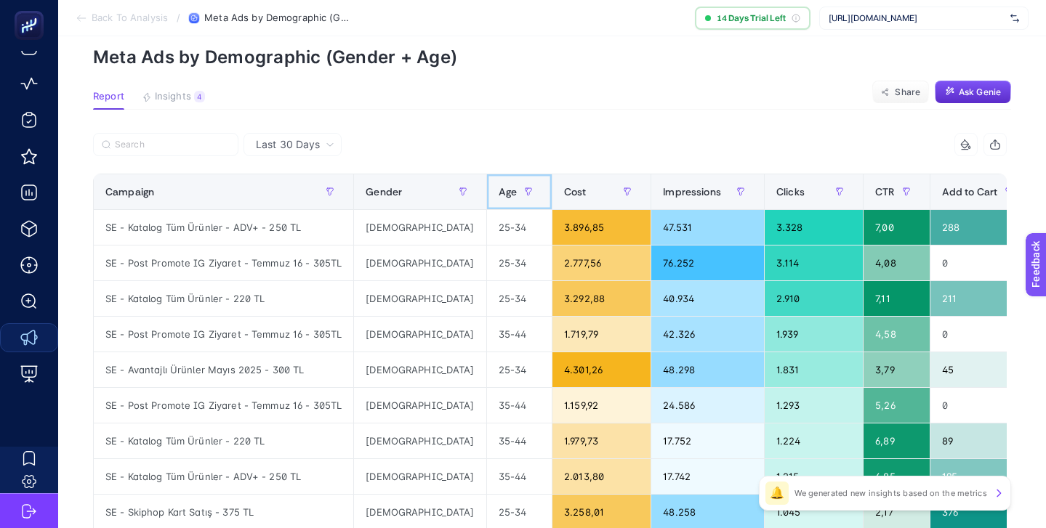
click at [498, 187] on span "Age" at bounding box center [507, 192] width 18 height 12
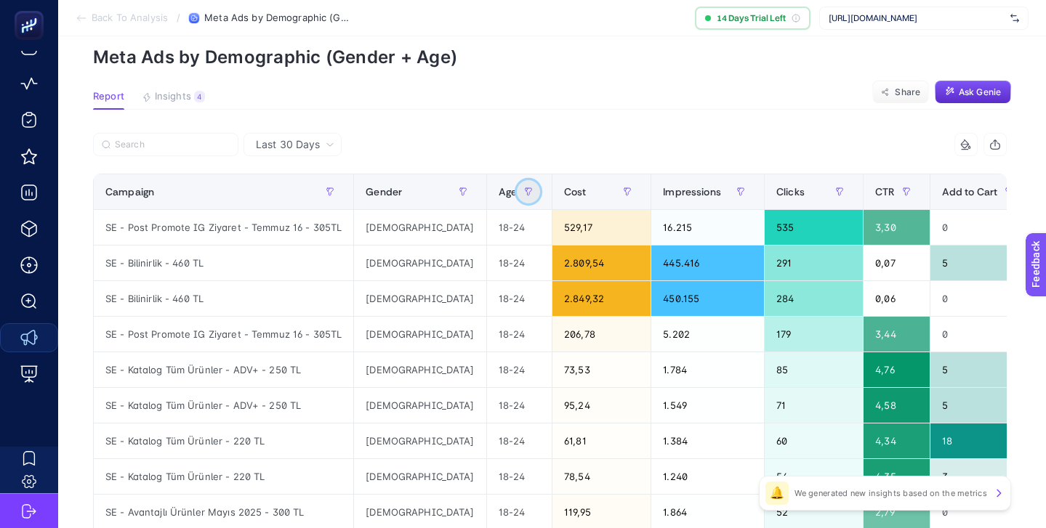
click at [524, 190] on icon "button" at bounding box center [528, 191] width 9 height 9
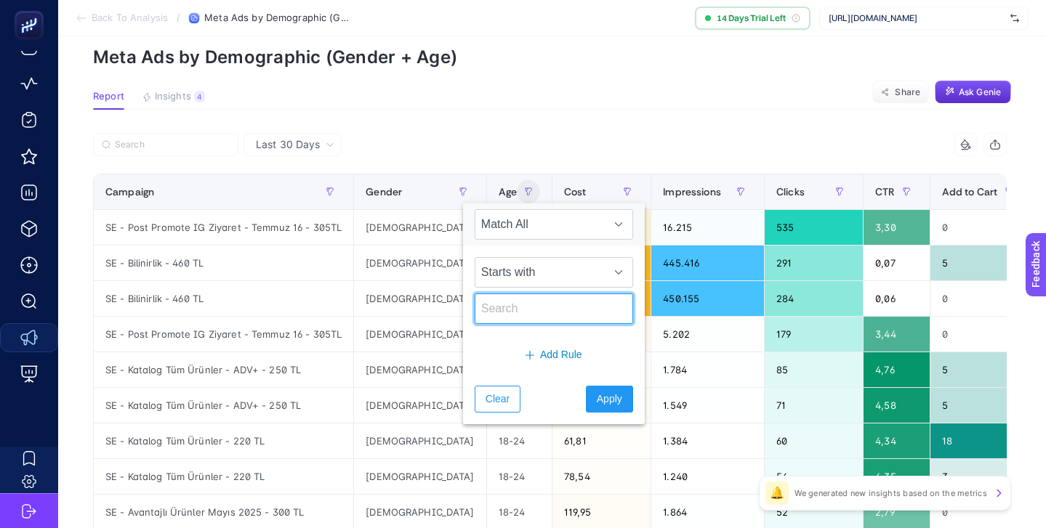
click at [512, 313] on input "text" at bounding box center [553, 309] width 158 height 31
type input "65+"
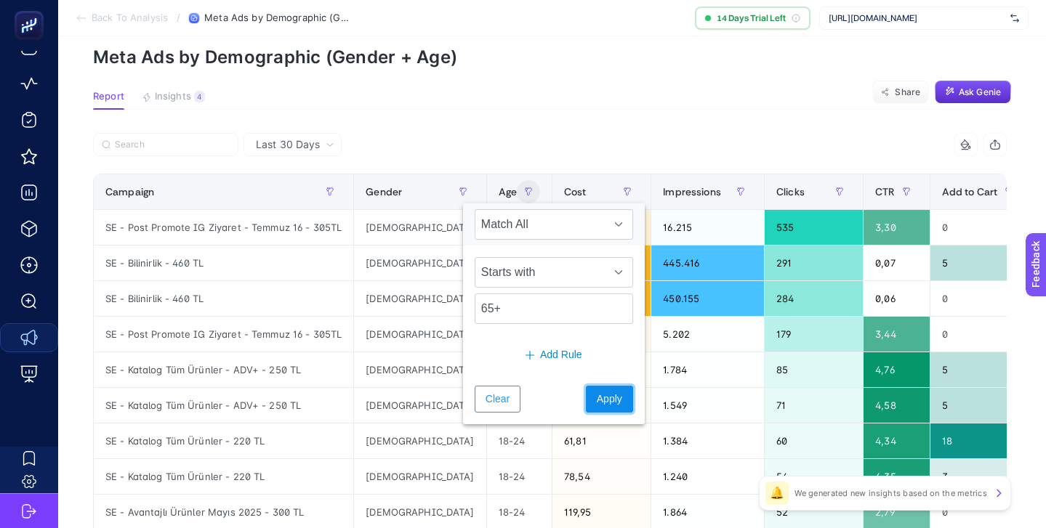
click at [598, 397] on span "Apply" at bounding box center [609, 399] width 25 height 15
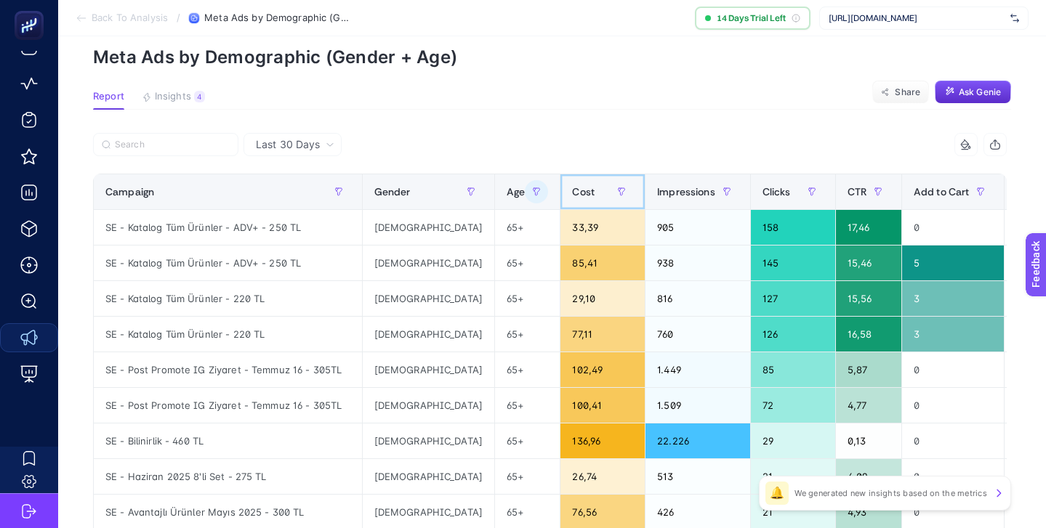
click at [572, 195] on span "Cost" at bounding box center [583, 192] width 23 height 12
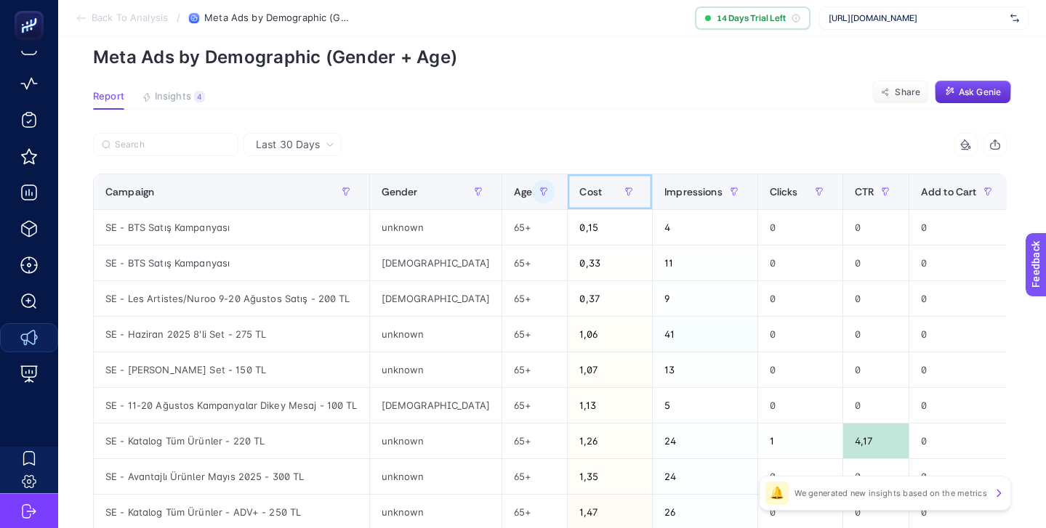
click at [579, 195] on span "Cost" at bounding box center [590, 192] width 23 height 12
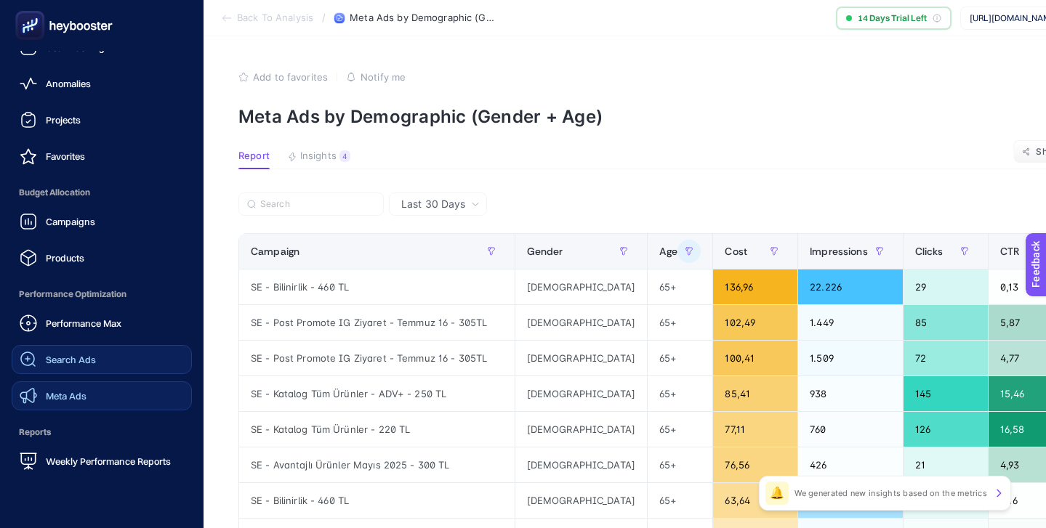
click at [81, 357] on span "Search Ads" at bounding box center [71, 360] width 50 height 12
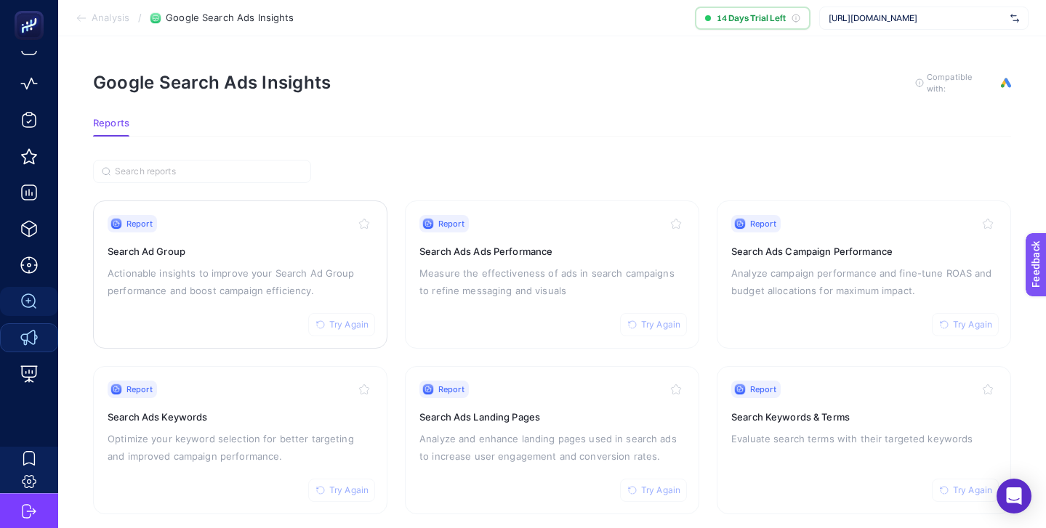
click at [325, 257] on div "Report Try Again Search Ad Group Actionable insights to improve your Search Ad …" at bounding box center [240, 274] width 265 height 119
